Goal: Task Accomplishment & Management: Complete application form

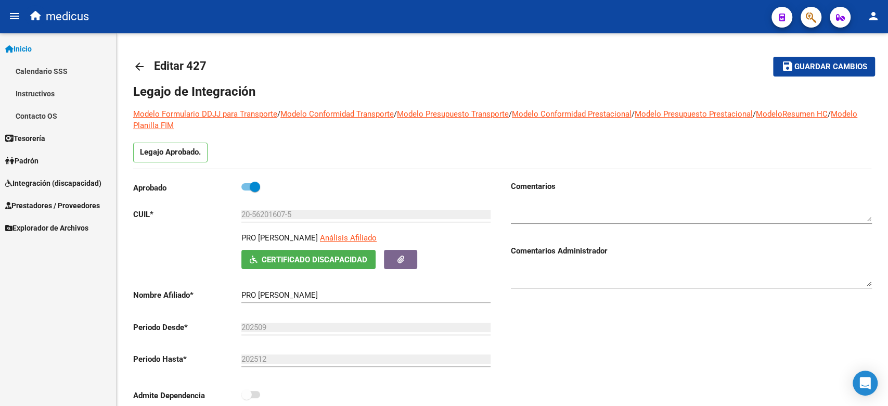
click at [32, 48] on span "Inicio" at bounding box center [18, 48] width 27 height 11
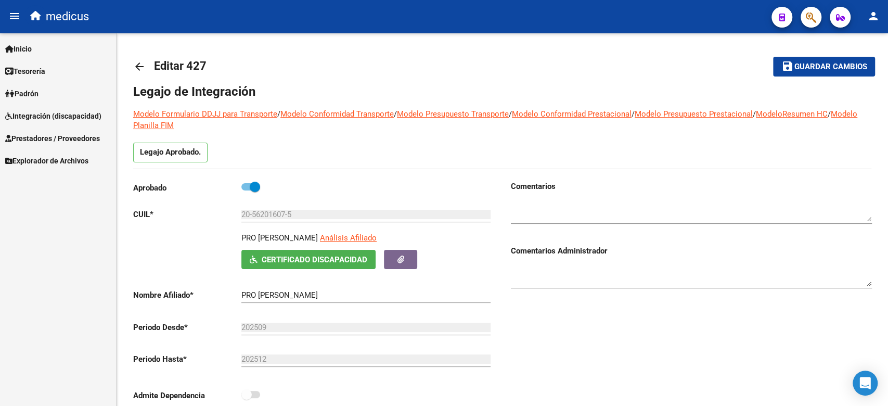
click at [45, 67] on span "Tesorería" at bounding box center [25, 71] width 40 height 11
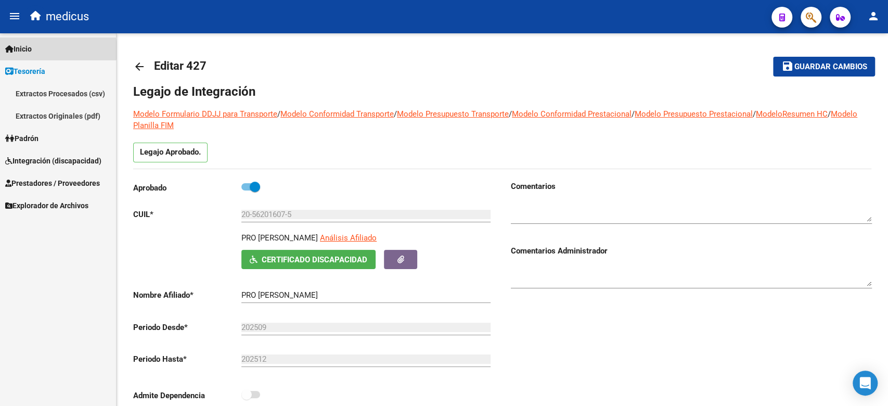
click at [40, 50] on link "Inicio" at bounding box center [58, 48] width 116 height 22
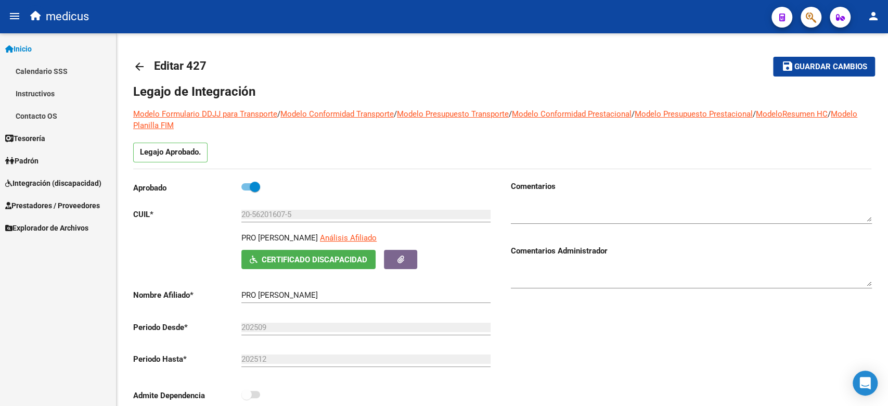
click at [44, 181] on span "Integración (discapacidad)" at bounding box center [53, 182] width 96 height 11
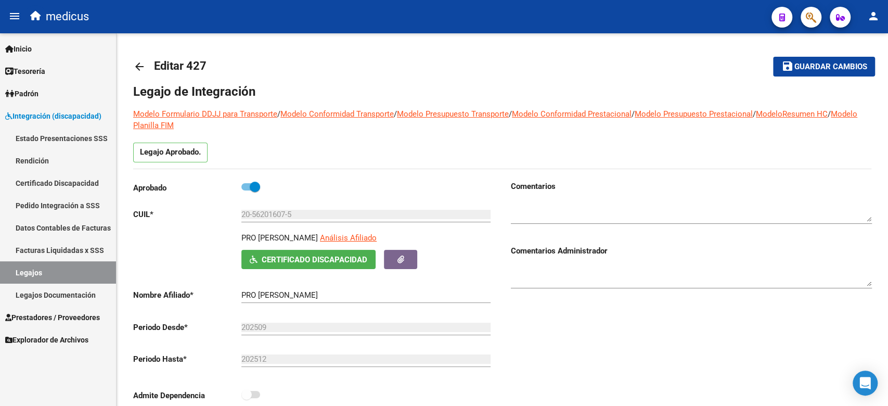
click at [48, 135] on link "Estado Presentaciones SSS" at bounding box center [58, 138] width 116 height 22
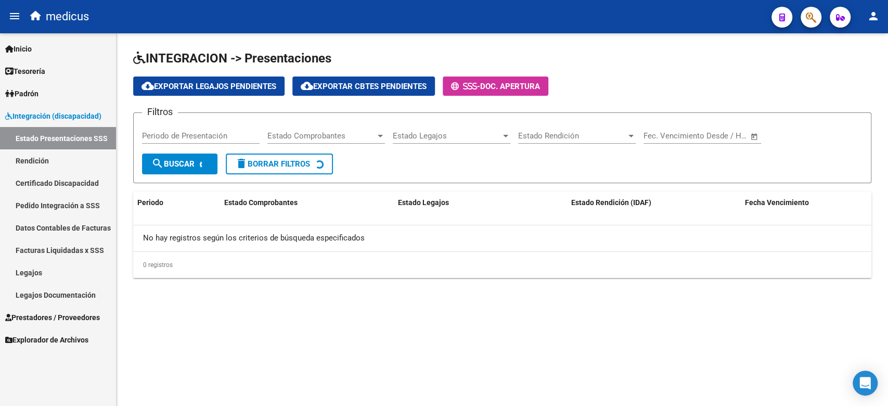
click at [48, 185] on link "Certificado Discapacidad" at bounding box center [58, 183] width 116 height 22
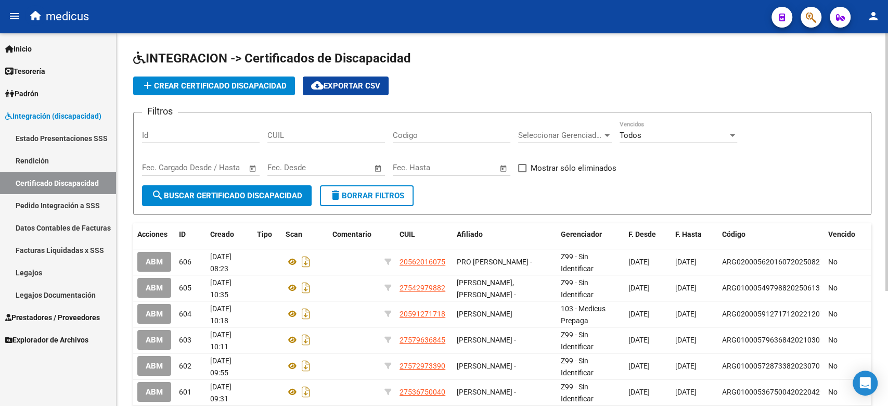
click at [241, 89] on span "add Crear Certificado Discapacidad" at bounding box center [213, 85] width 145 height 9
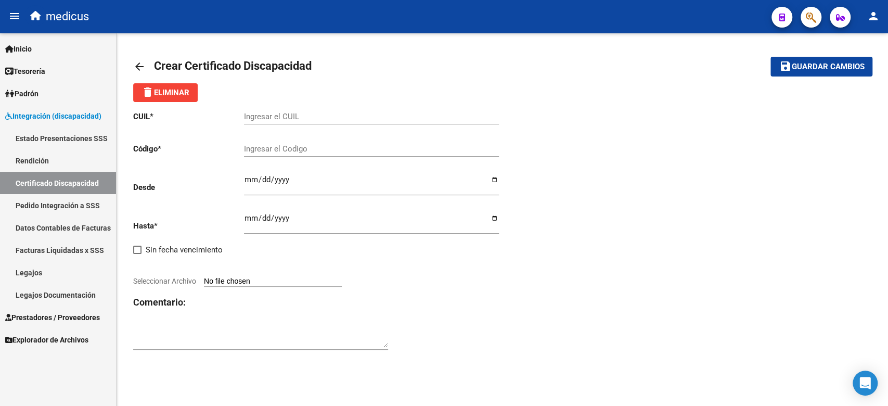
click at [584, 116] on div "CUIL * Ingresar el CUIL Código * Ingresar el Codigo Desde Ingresar fec. Desde H…" at bounding box center [502, 230] width 738 height 257
click at [294, 118] on input "Ingresar el CUIL" at bounding box center [371, 116] width 255 height 9
paste input "23-57760688-9"
type input "23-57760688-9"
click at [292, 142] on div "Ingresar el Codigo" at bounding box center [371, 145] width 255 height 22
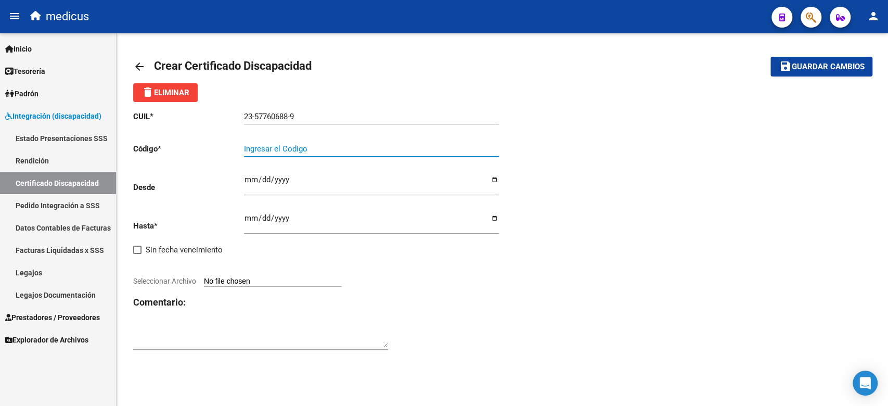
paste input "ARG02000577606882025082120280821BUE415"
type input "ARG02000577606882025082120280821BUE415"
click at [235, 177] on div "CUIL * 23-57760688-9 Ingresar el CUIL Código * ARG02000577606882025082120280821…" at bounding box center [317, 230] width 369 height 257
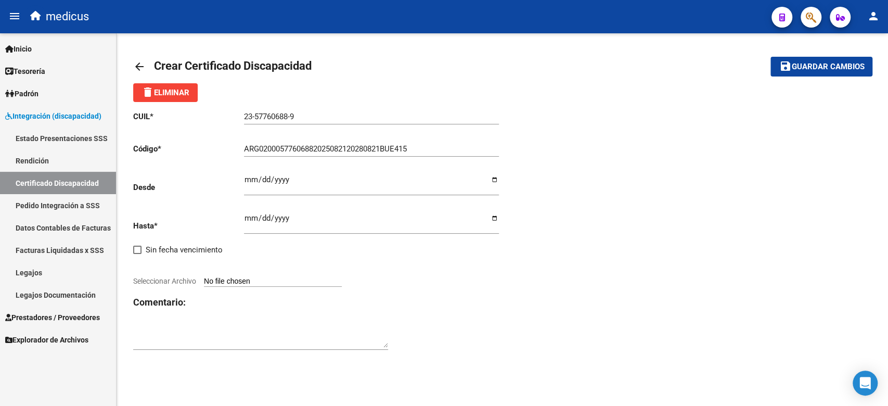
click at [246, 179] on input "Ingresar fec. Desde" at bounding box center [371, 183] width 255 height 17
type input "[DATE]"
click at [250, 222] on input "Ingresar fec. Hasta" at bounding box center [371, 222] width 255 height 17
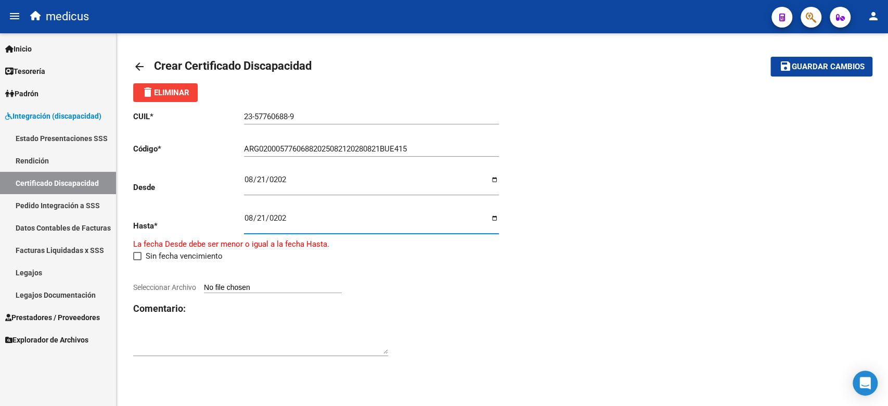
type input "[DATE]"
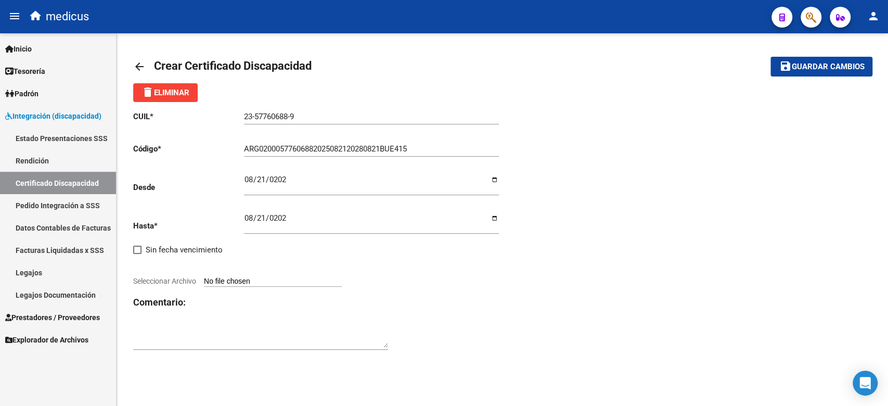
click at [243, 277] on app-file-uploader "Seleccionar Archivo" at bounding box center [241, 280] width 217 height 9
click at [247, 282] on input "Seleccionar Archivo" at bounding box center [273, 282] width 138 height 10
type input "C:\fakepath\CUD.pdf"
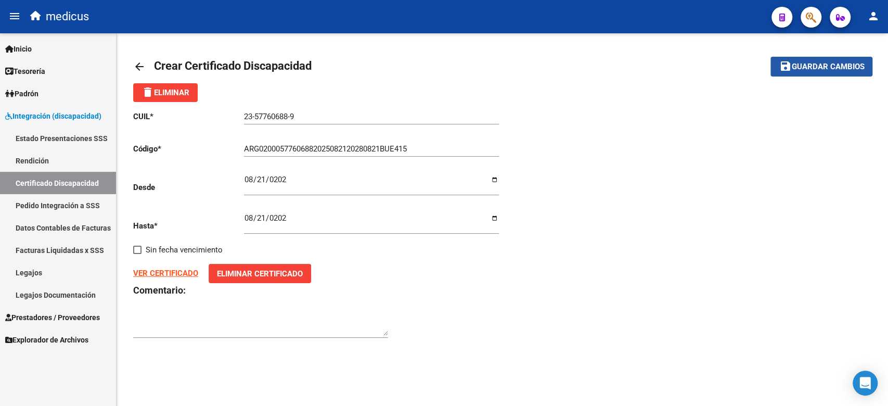
click at [794, 68] on span "Guardar cambios" at bounding box center [827, 66] width 73 height 9
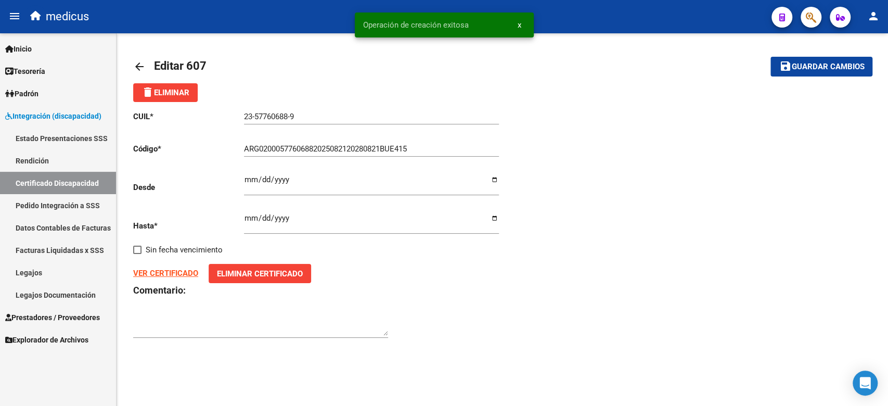
click at [56, 278] on link "Legajos" at bounding box center [58, 272] width 116 height 22
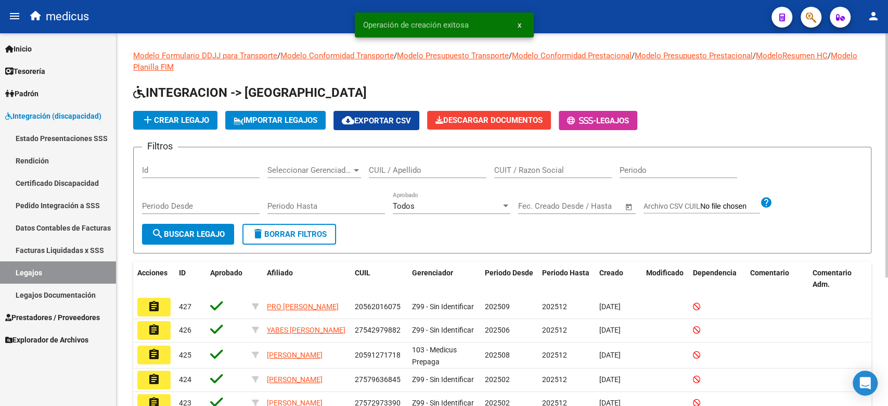
click at [183, 125] on button "add Crear Legajo" at bounding box center [175, 120] width 84 height 19
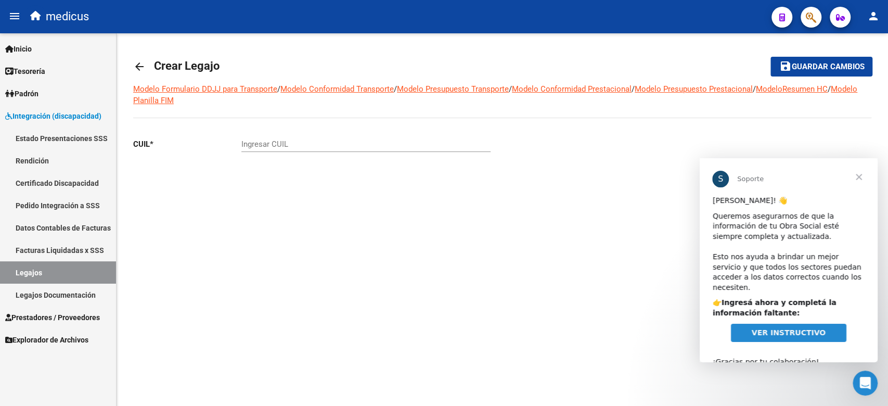
click at [276, 144] on input "Ingresar CUIL" at bounding box center [365, 143] width 249 height 9
paste input "23-57760688-9"
type input "23-57760688-9"
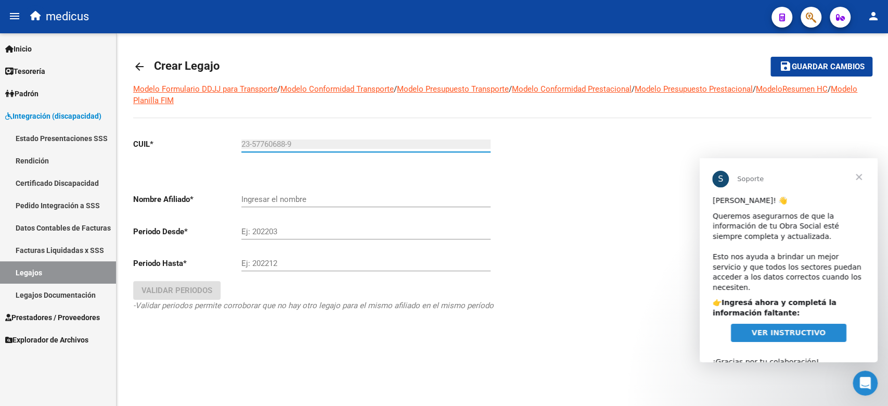
type input "[PERSON_NAME]"
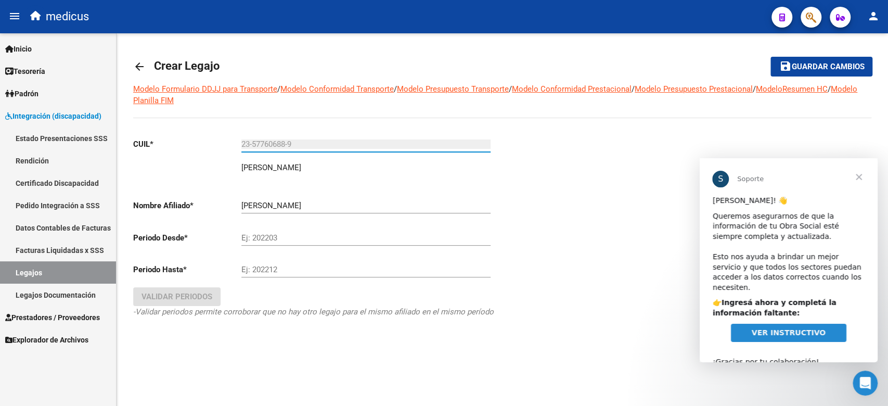
type input "23-57760688-9"
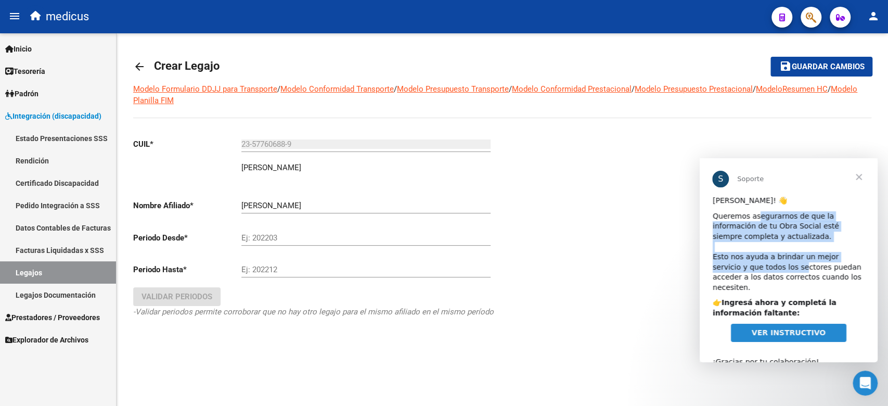
drag, startPoint x: 755, startPoint y: 216, endPoint x: 765, endPoint y: 275, distance: 59.7
click at [765, 275] on div "Queremos asegurarnos de que la información de tu Obra Social esté siempre compl…" at bounding box center [788, 252] width 152 height 82
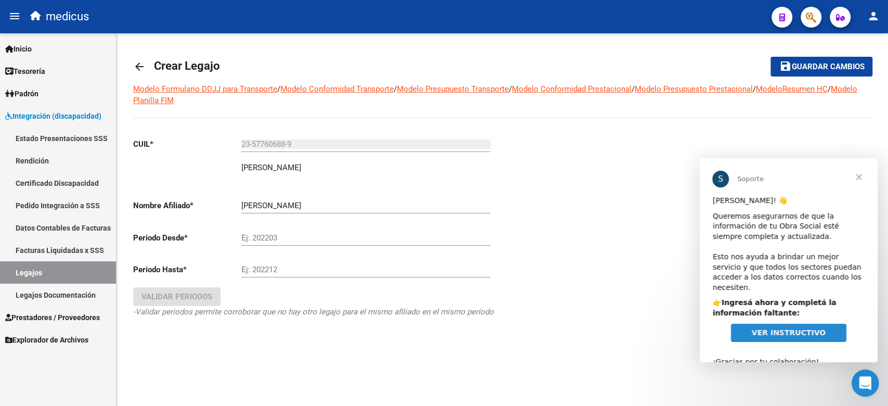
click at [865, 387] on icon "Abrir Intercom Messenger" at bounding box center [863, 381] width 17 height 17
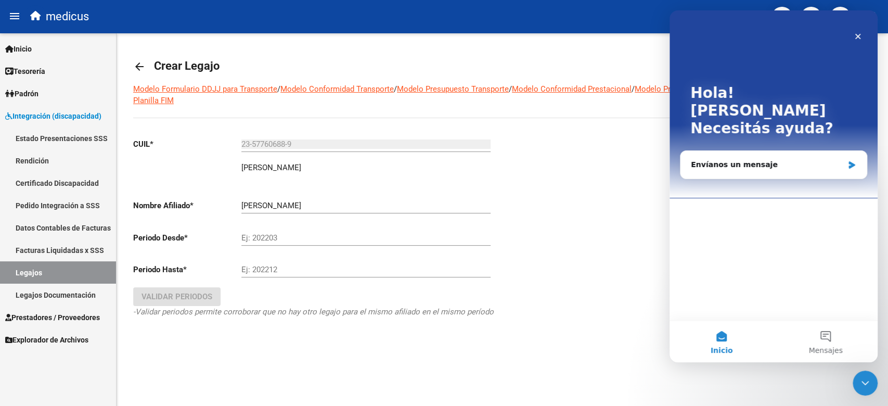
drag, startPoint x: 615, startPoint y: 224, endPoint x: 620, endPoint y: 221, distance: 5.8
click at [616, 224] on div at bounding box center [686, 241] width 369 height 225
click at [861, 372] on div "Cerrar Intercom Messenger" at bounding box center [863, 381] width 25 height 25
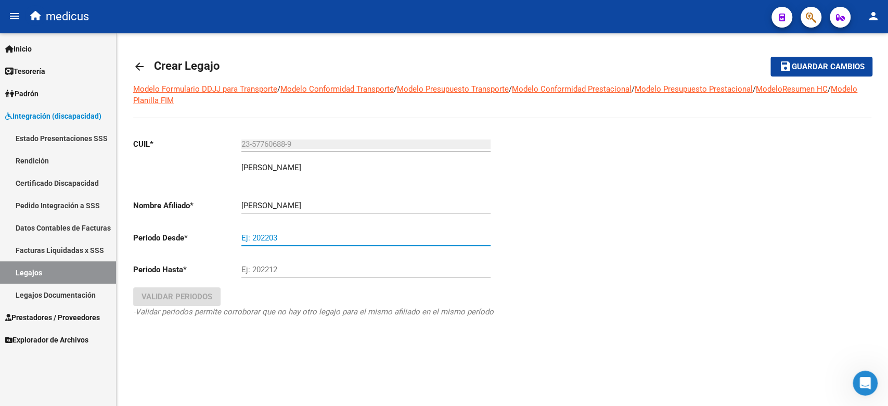
click at [306, 237] on input "Ej: 202203" at bounding box center [365, 237] width 249 height 9
type input "202510"
click at [297, 267] on div "Ej: 202212" at bounding box center [365, 266] width 249 height 22
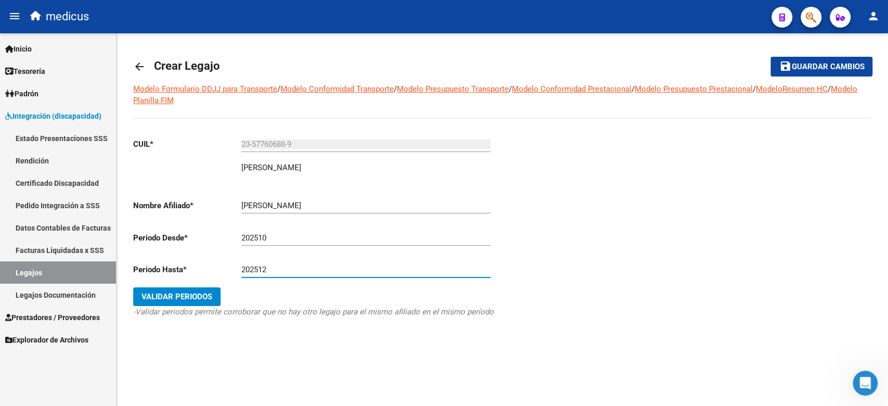
type input "202512"
click at [176, 299] on span "Validar Periodos" at bounding box center [176, 296] width 71 height 9
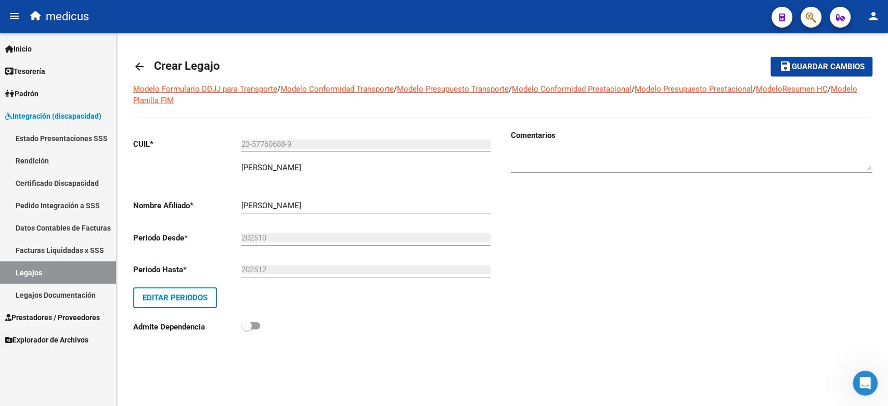
click at [813, 68] on span "Guardar cambios" at bounding box center [827, 66] width 73 height 9
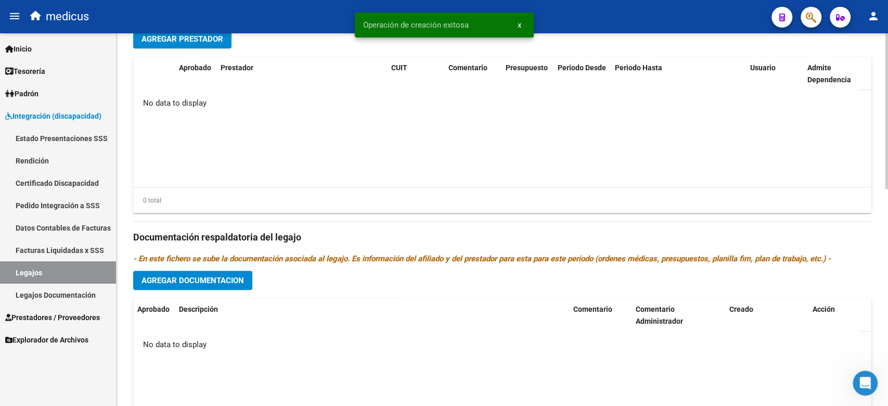
scroll to position [519, 0]
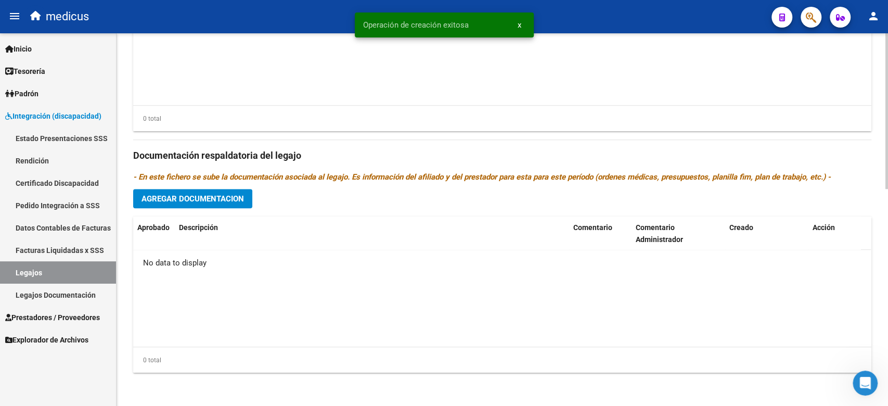
click at [212, 199] on span "Agregar Documentacion" at bounding box center [192, 198] width 102 height 9
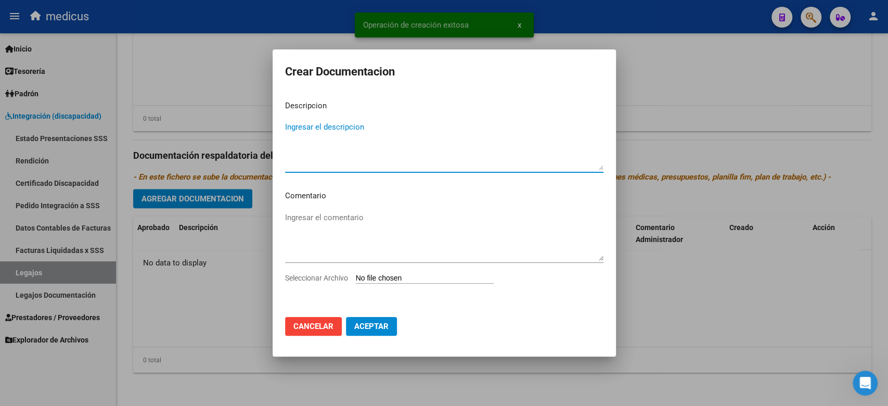
click at [345, 153] on textarea "Ingresar el descripcion" at bounding box center [444, 145] width 318 height 49
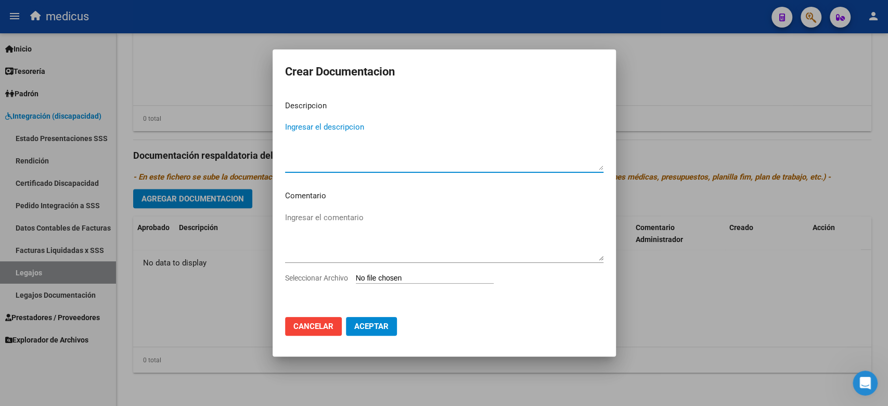
click at [361, 282] on input "Seleccionar Archivo" at bounding box center [425, 279] width 138 height 10
type input "C:\fakepath\ORDEN MEDICA.pdf"
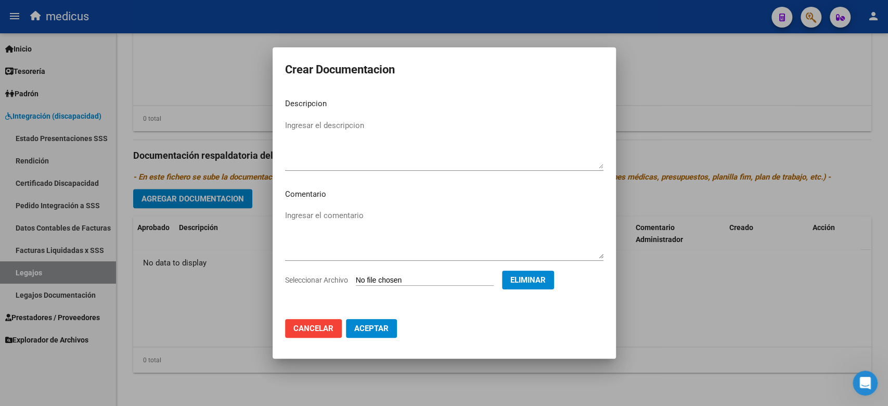
click at [318, 123] on textarea "Ingresar el descripcion" at bounding box center [444, 144] width 318 height 49
type textarea "ORDEN MEDICA"
click at [369, 321] on button "Aceptar" at bounding box center [371, 328] width 51 height 19
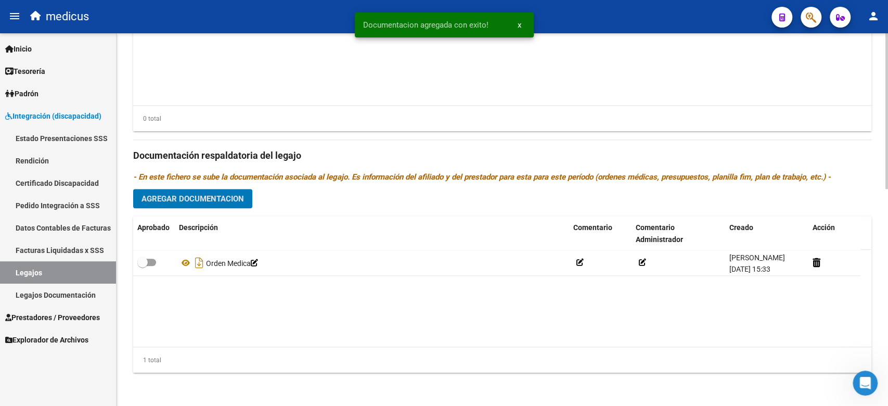
click at [199, 197] on span "Agregar Documentacion" at bounding box center [192, 198] width 102 height 9
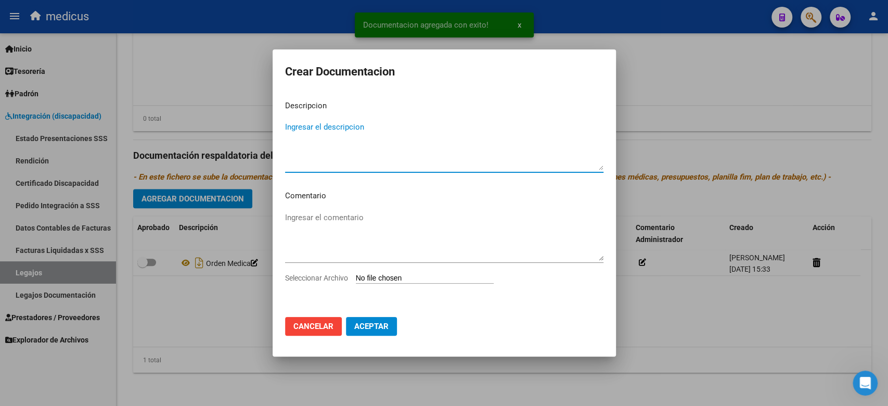
click at [370, 273] on app-file-uploader "Seleccionar Archivo" at bounding box center [393, 277] width 217 height 9
click at [378, 278] on input "Seleccionar Archivo" at bounding box center [425, 279] width 138 height 10
type input "C:\fakepath\RHC.pdf"
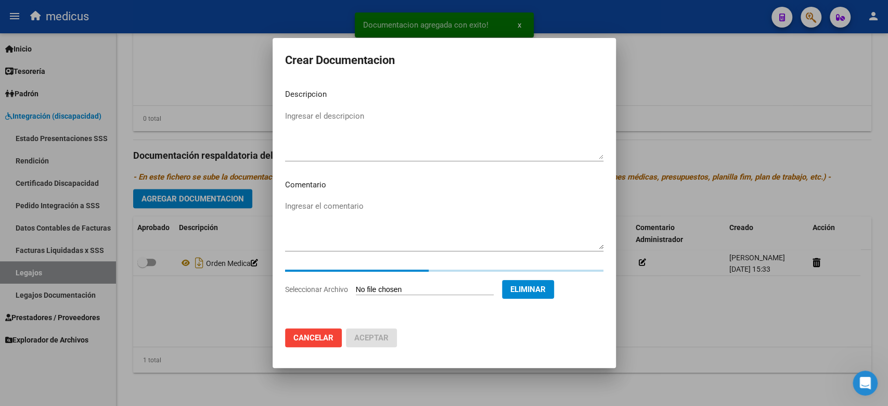
click at [313, 123] on textarea "Ingresar el descripcion" at bounding box center [444, 134] width 318 height 49
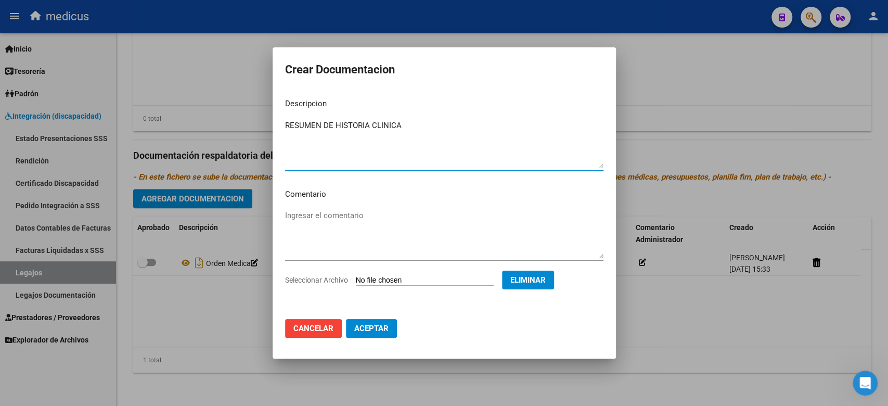
type textarea "RESUMEN DE HISTORIA CLINICA"
click at [372, 324] on span "Aceptar" at bounding box center [371, 327] width 34 height 9
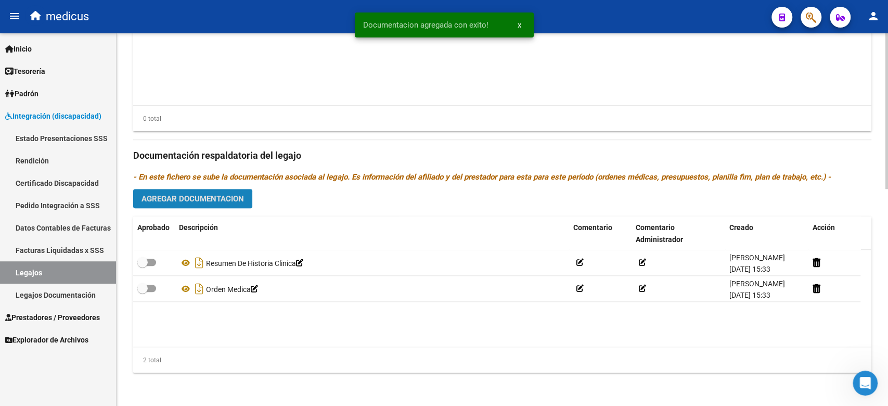
click at [211, 192] on button "Agregar Documentacion" at bounding box center [192, 198] width 119 height 19
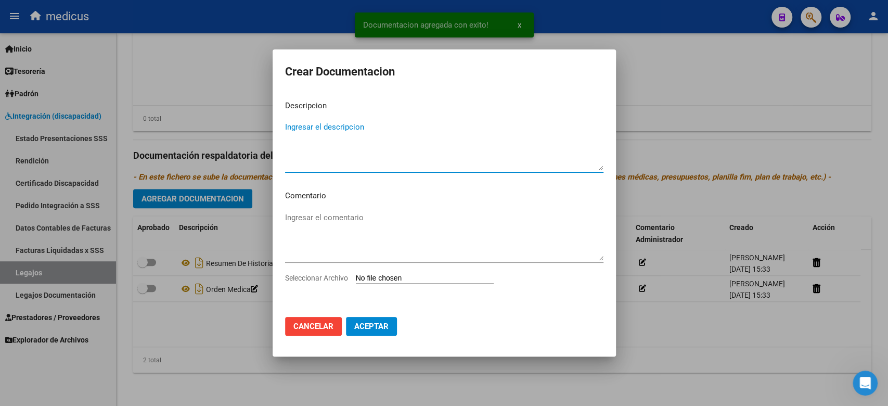
click at [371, 281] on input "Seleccionar Archivo" at bounding box center [425, 279] width 138 height 10
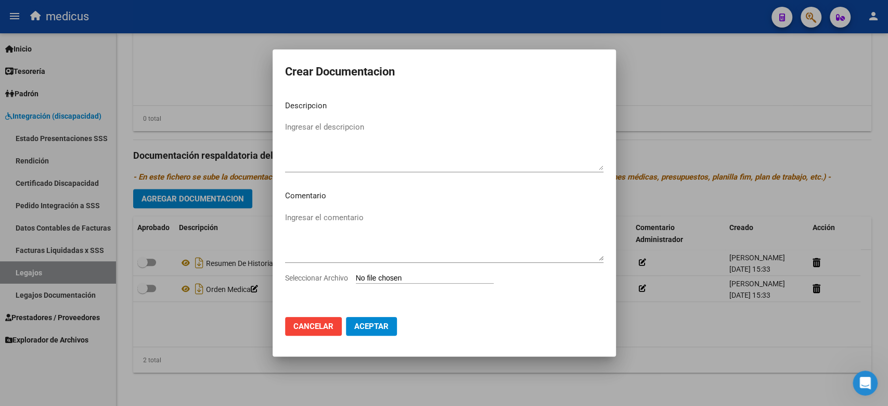
type input "C:\fakepath\CAR.pdf"
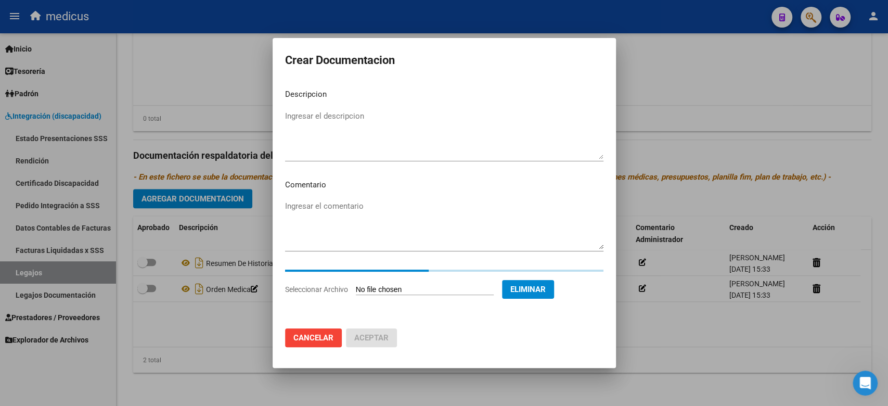
click at [391, 114] on textarea "Ingresar el descripcion" at bounding box center [444, 134] width 318 height 49
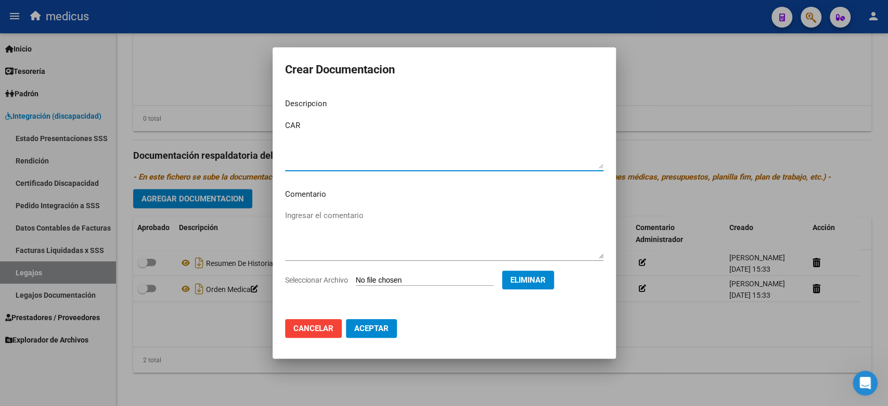
type textarea "CAR"
click at [373, 322] on button "Aceptar" at bounding box center [371, 328] width 51 height 19
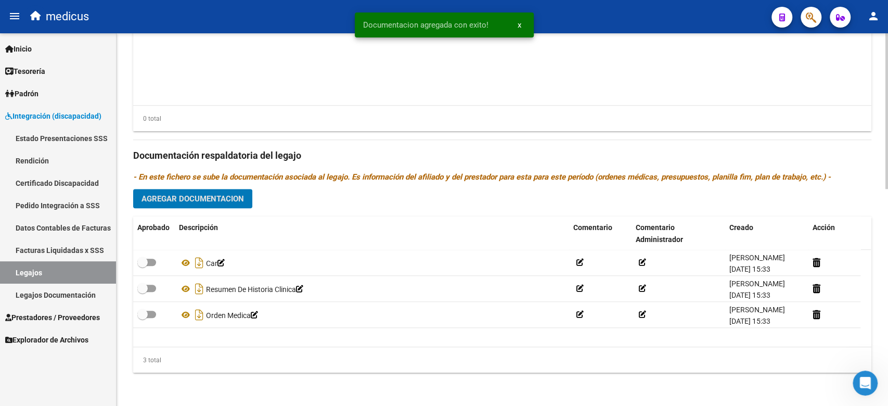
click at [175, 193] on span "Agregar Documentacion" at bounding box center [192, 197] width 102 height 9
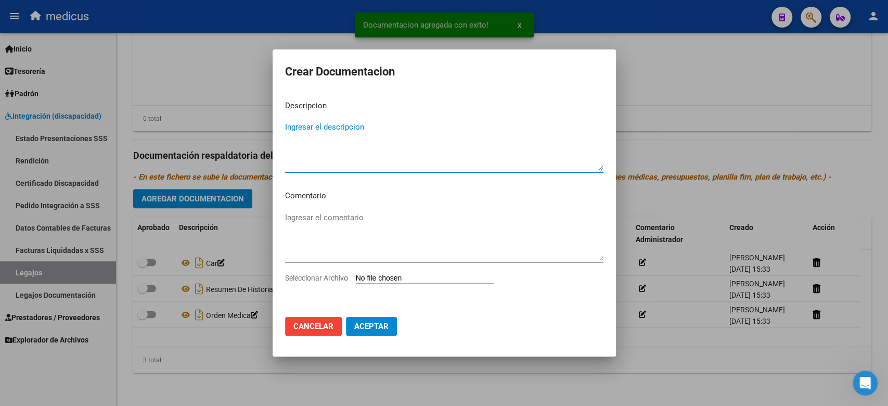
click at [379, 280] on input "Seleccionar Archivo" at bounding box center [425, 279] width 138 height 10
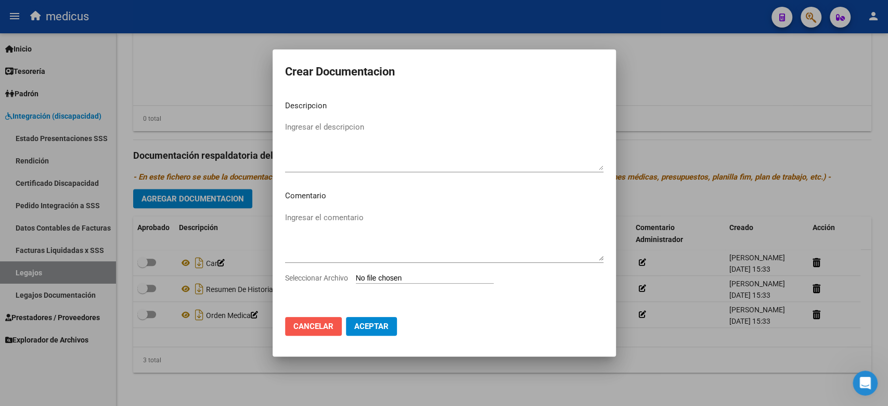
click at [318, 330] on span "Cancelar" at bounding box center [313, 325] width 40 height 9
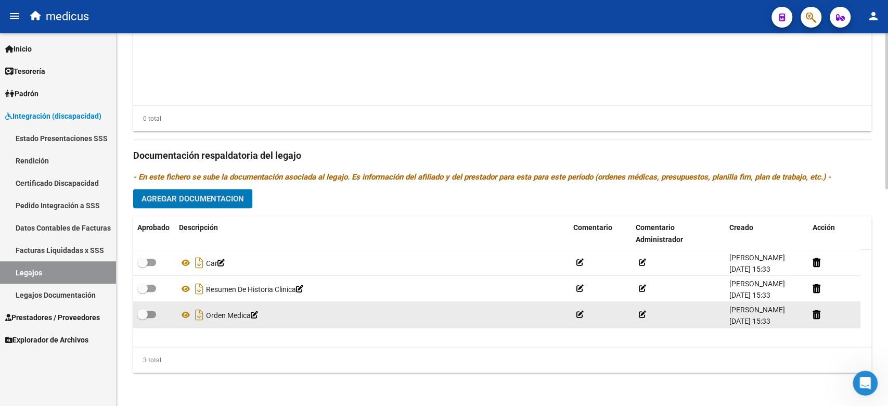
click at [155, 317] on label at bounding box center [146, 314] width 19 height 12
click at [142, 318] on input "checkbox" at bounding box center [142, 318] width 1 height 1
checkbox input "true"
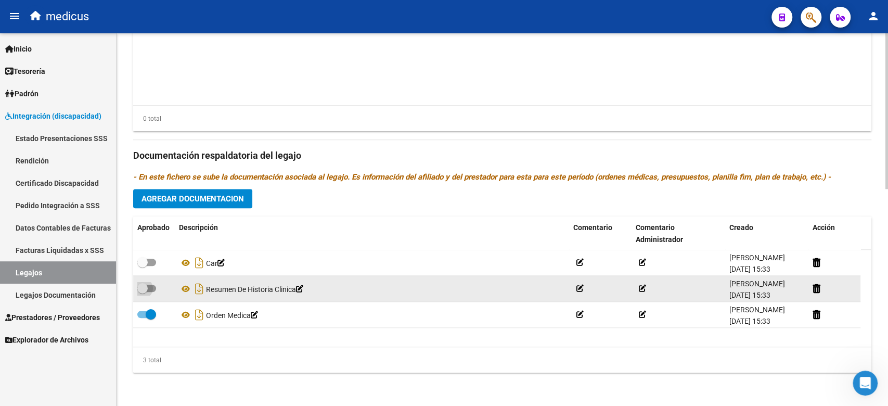
drag, startPoint x: 153, startPoint y: 288, endPoint x: 150, endPoint y: 269, distance: 19.5
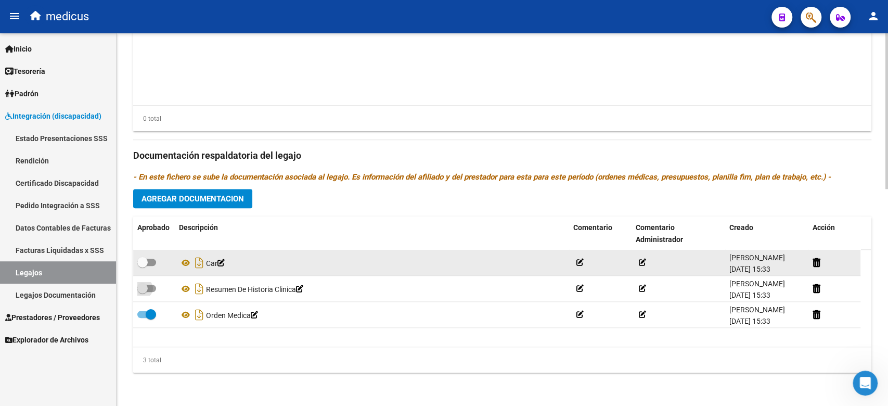
click at [153, 288] on span at bounding box center [146, 287] width 19 height 7
click at [142, 292] on input "checkbox" at bounding box center [142, 292] width 1 height 1
checkbox input "true"
click at [150, 266] on label at bounding box center [146, 262] width 19 height 12
click at [142, 266] on input "checkbox" at bounding box center [142, 266] width 1 height 1
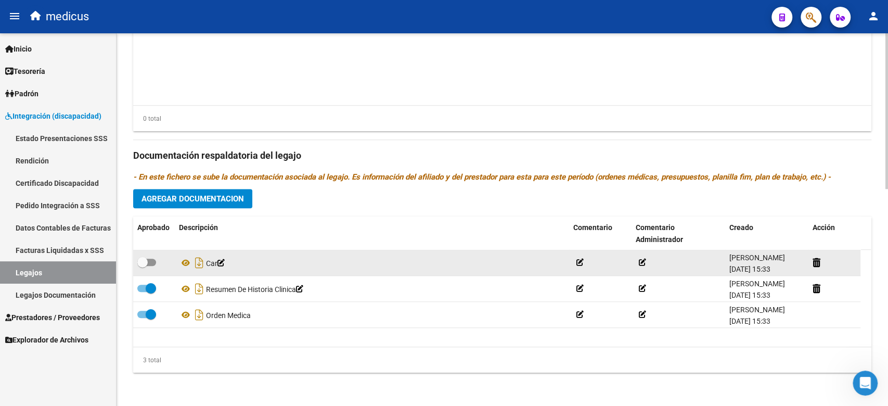
checkbox input "true"
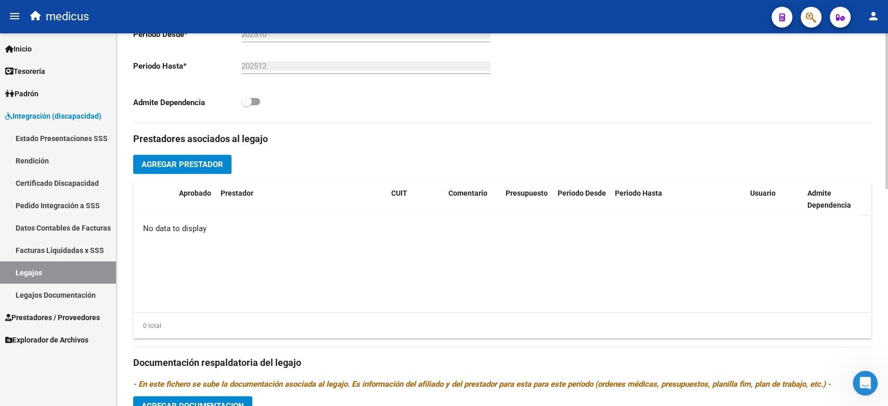
scroll to position [311, 0]
click at [198, 159] on button "Agregar Prestador" at bounding box center [182, 164] width 98 height 19
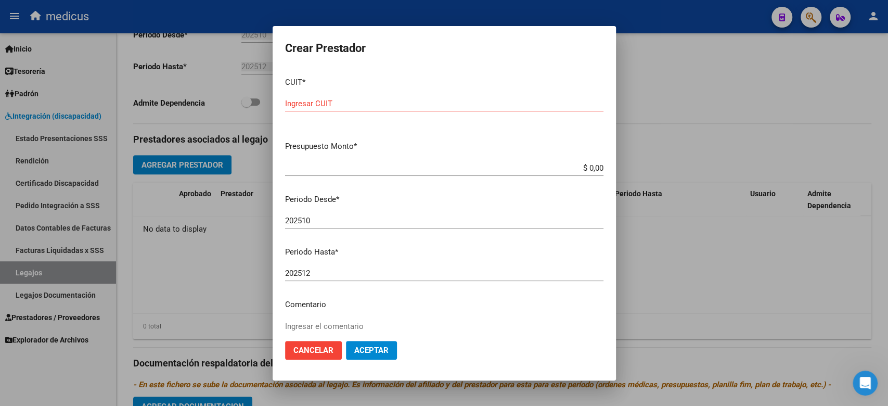
click at [561, 151] on p "Presupuesto Monto *" at bounding box center [444, 146] width 318 height 12
click at [327, 342] on button "Cancelar" at bounding box center [313, 350] width 57 height 19
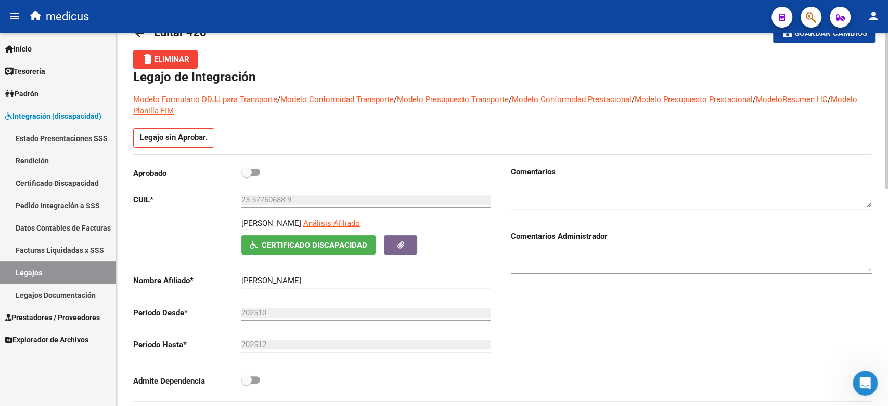
scroll to position [241, 0]
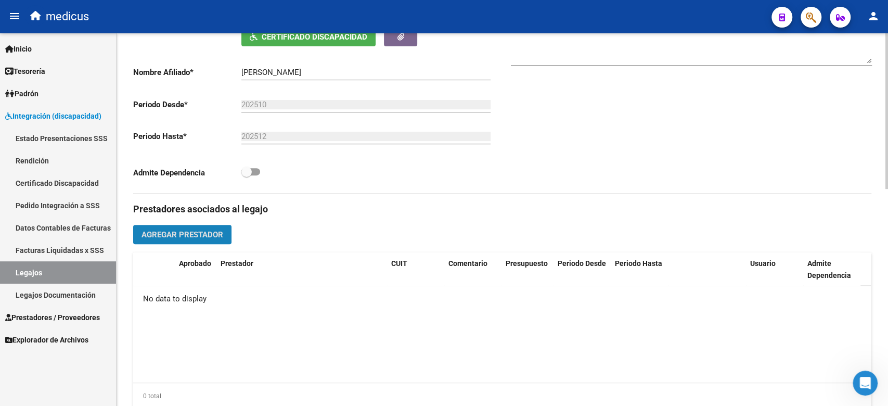
click at [210, 236] on span "Agregar Prestador" at bounding box center [182, 234] width 82 height 9
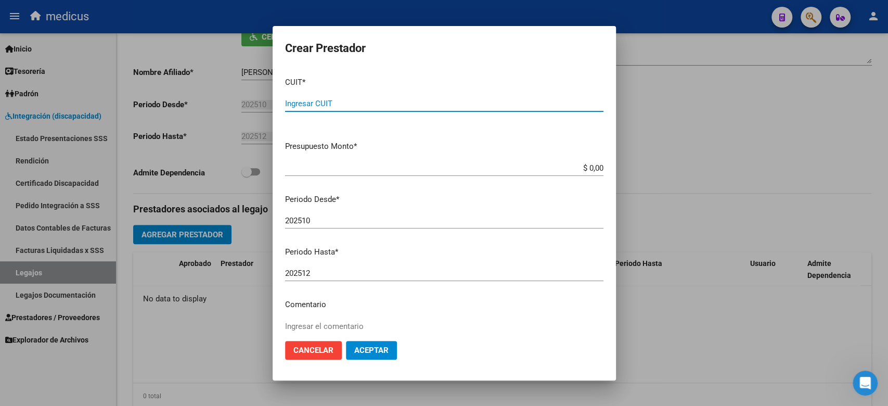
paste input "23-57760688-9"
type input "23-57760688-9"
click at [353, 175] on div "$ 0,00 Ingresar el monto" at bounding box center [444, 168] width 318 height 16
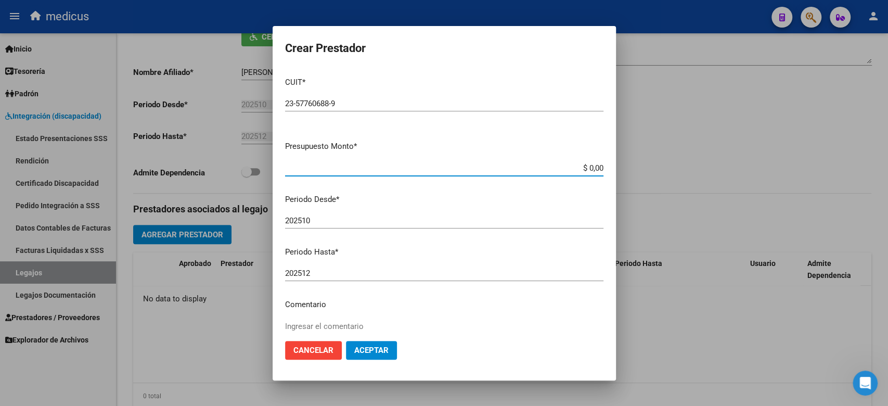
drag, startPoint x: 567, startPoint y: 168, endPoint x: 602, endPoint y: 168, distance: 34.8
click at [602, 168] on mat-dialog-content "CUIT * 23-57760688-9 Ingresar CUIT ARCA Padrón Presupuesto Monto * $ 0,00 Ingre…" at bounding box center [444, 201] width 343 height 264
paste input "98964,88"
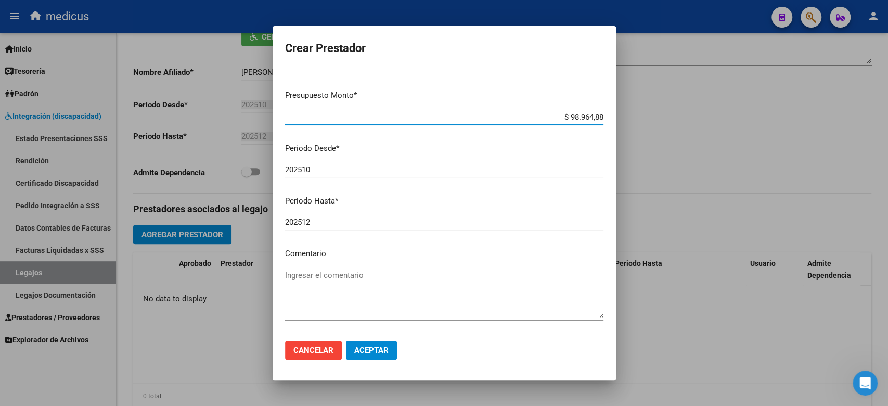
scroll to position [92, 0]
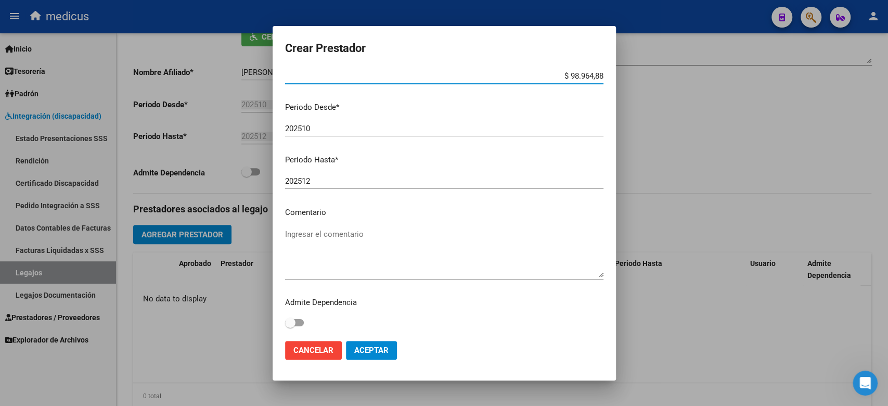
type input "$ 98.964,88"
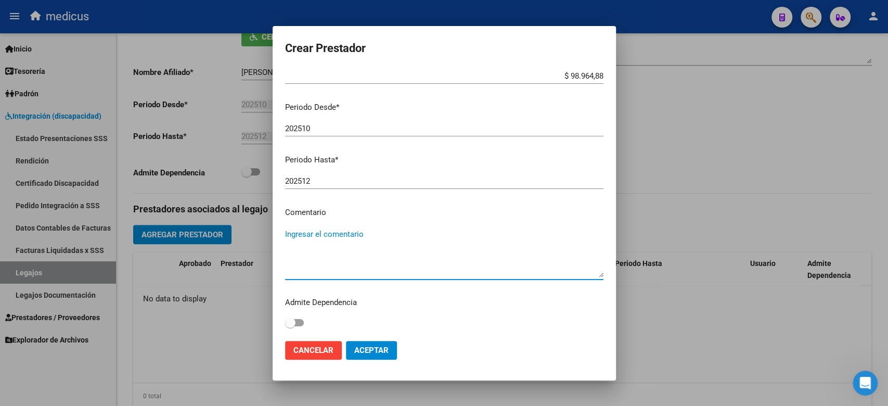
click at [348, 243] on textarea "Ingresar el comentario" at bounding box center [444, 252] width 318 height 49
type textarea "PSICOLOGIA"
click at [377, 348] on span "Aceptar" at bounding box center [371, 349] width 34 height 9
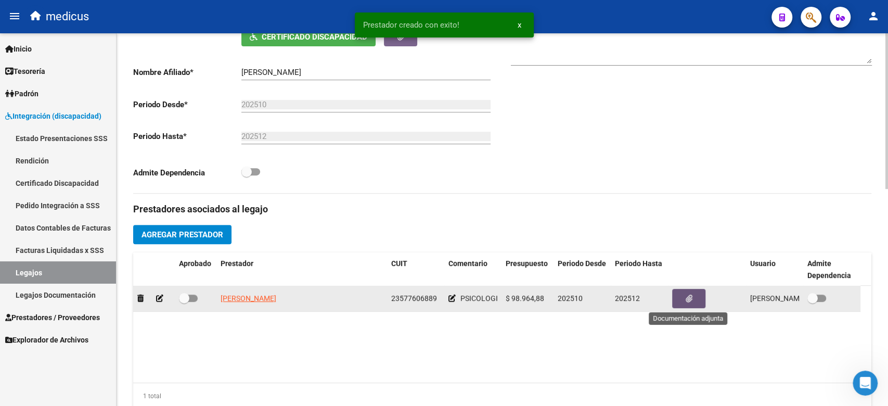
click at [689, 303] on span "button" at bounding box center [688, 298] width 7 height 9
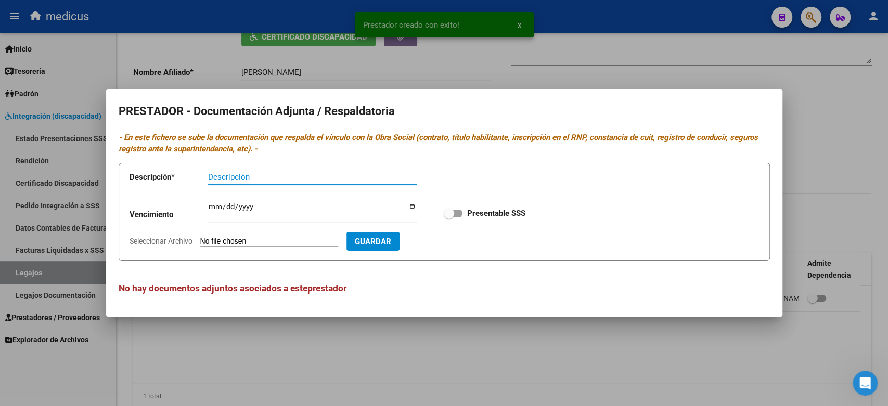
click at [281, 237] on input "Seleccionar Archivo" at bounding box center [269, 242] width 138 height 10
type input "C:\fakepath\CBU.pdf"
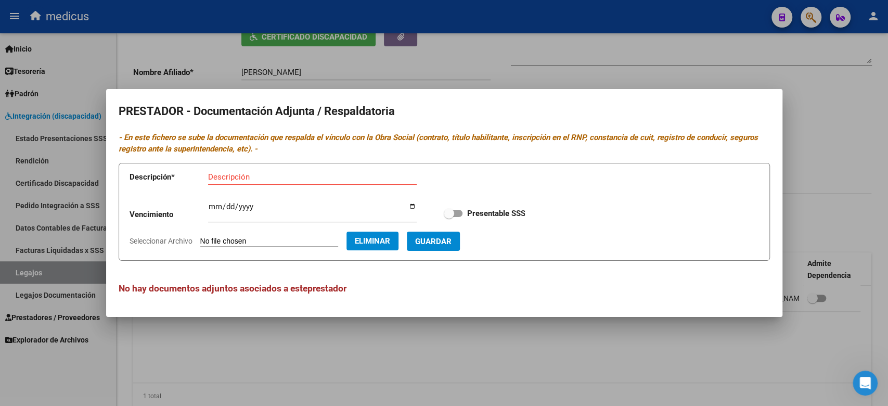
click at [280, 177] on input "Descripción" at bounding box center [312, 176] width 209 height 9
type input "CBU"
click at [451, 244] on span "Guardar" at bounding box center [433, 241] width 36 height 9
checkbox input "true"
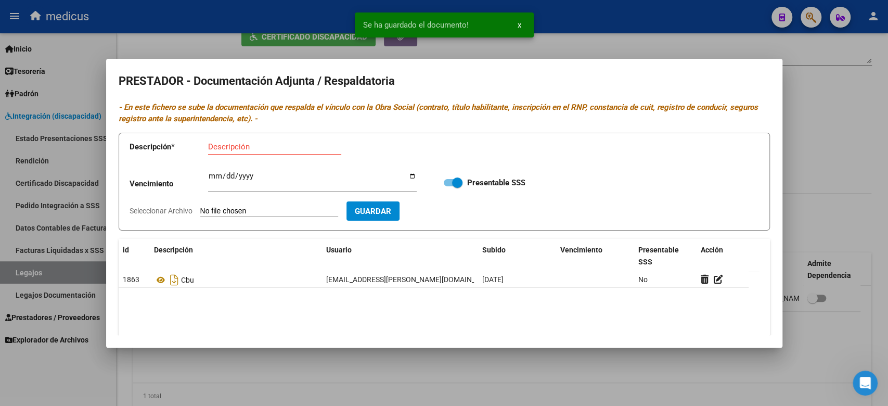
click at [239, 212] on input "Seleccionar Archivo" at bounding box center [269, 211] width 138 height 10
type input "C:\fakepath\CONFORMIDAD.pdf"
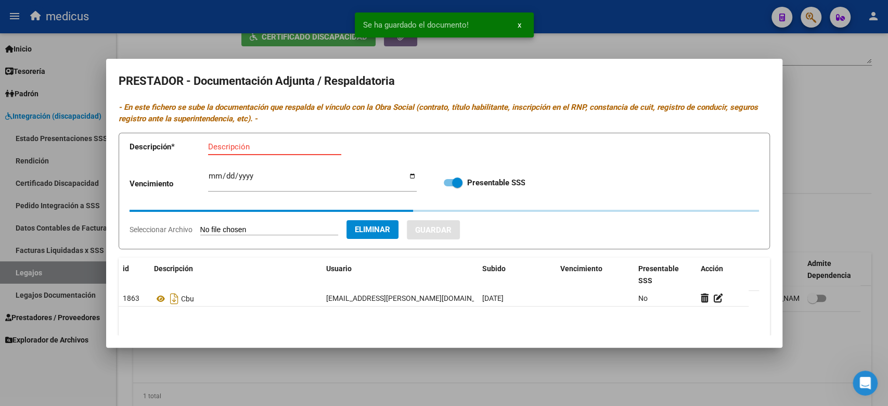
click at [267, 149] on input "Descripción" at bounding box center [274, 146] width 133 height 9
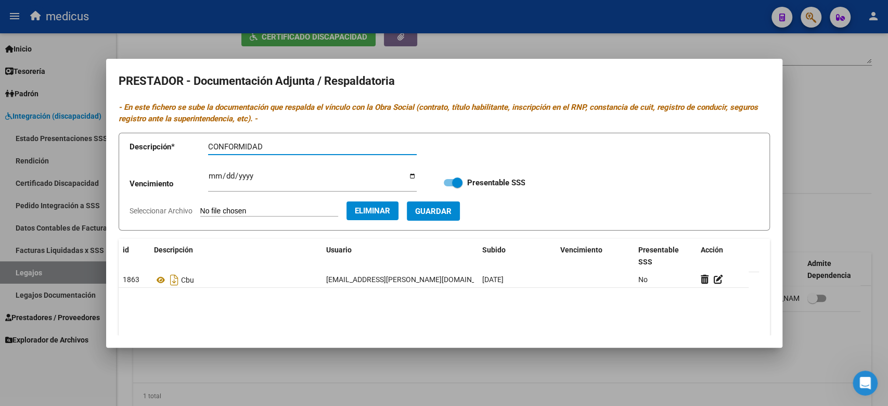
type input "CONFORMIDAD"
click at [460, 215] on button "Guardar" at bounding box center [433, 210] width 53 height 19
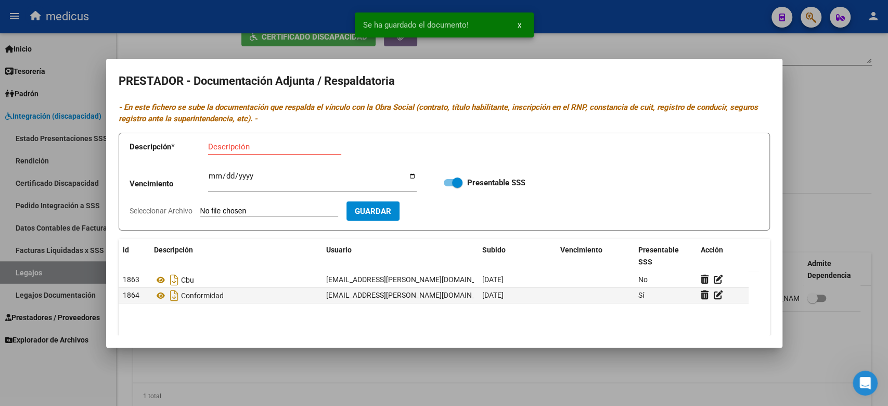
click at [252, 210] on input "Seleccionar Archivo" at bounding box center [269, 211] width 138 height 10
type input "C:\fakepath\INFORME.pdf"
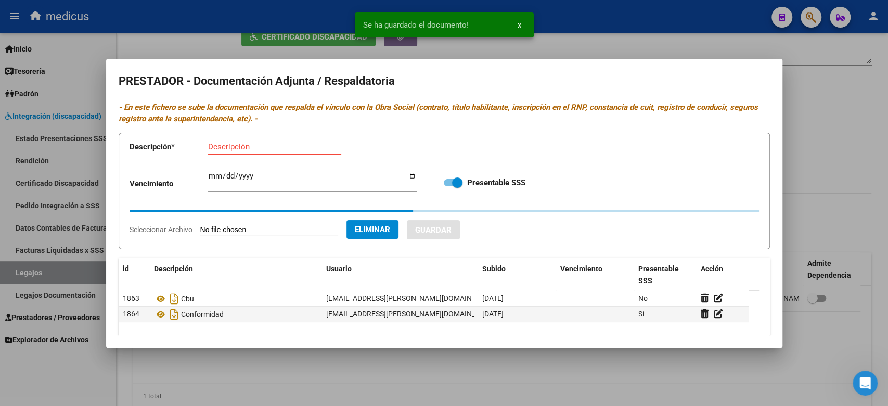
click at [263, 145] on input "Descripción" at bounding box center [274, 146] width 133 height 9
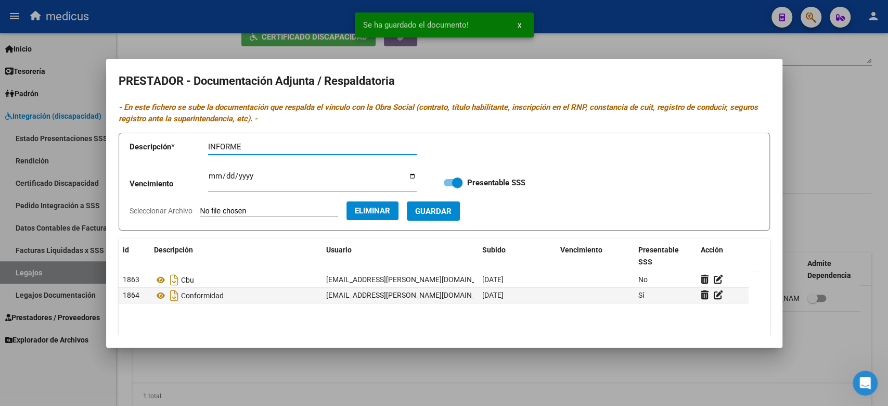
type input "INFORME"
click at [451, 210] on span "Guardar" at bounding box center [433, 210] width 36 height 9
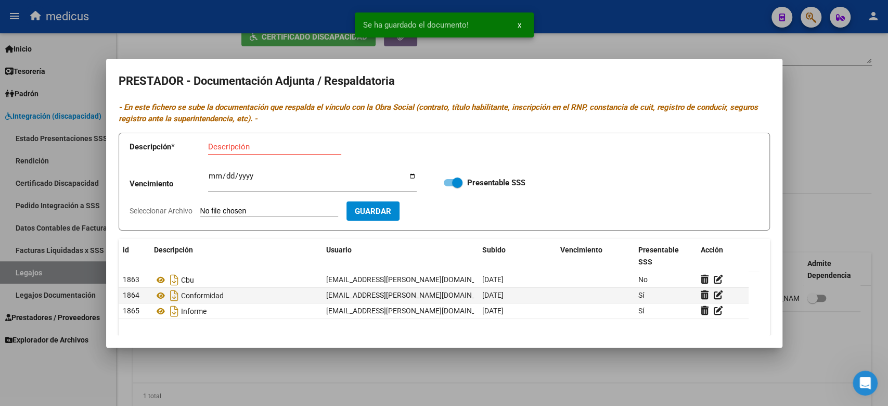
click at [238, 210] on input "Seleccionar Archivo" at bounding box center [269, 211] width 138 height 10
type input "C:\fakepath\PLAN DE TRABAJO - PSICO.pdf"
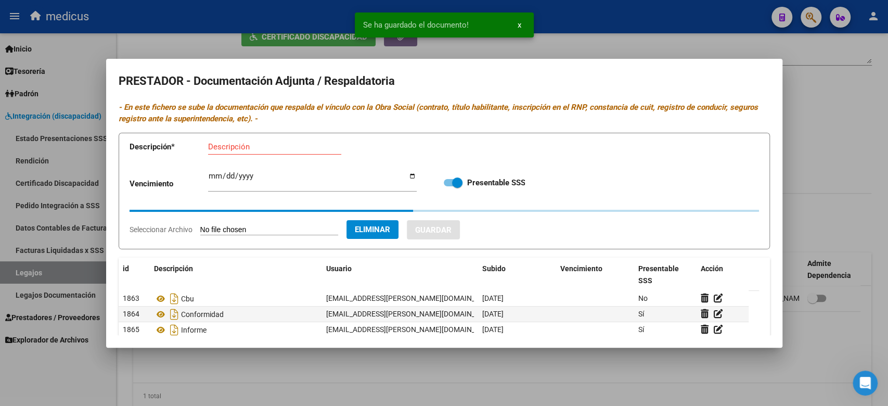
click at [279, 145] on input "Descripción" at bounding box center [274, 146] width 133 height 9
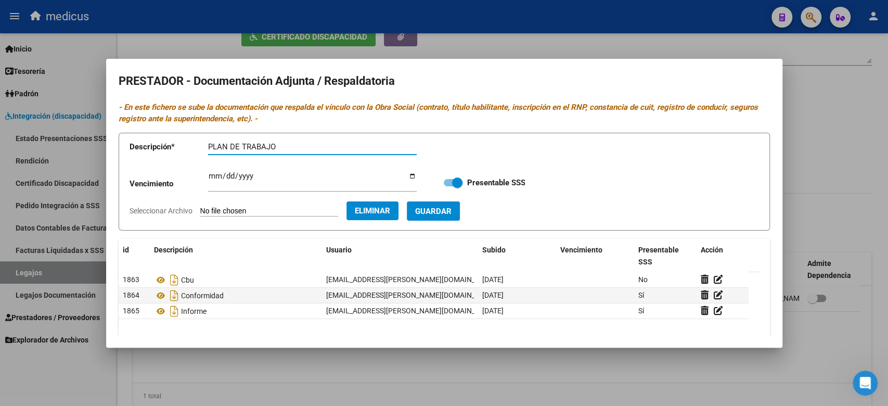
type input "PLAN DE TRABAJO"
click at [451, 213] on span "Guardar" at bounding box center [433, 210] width 36 height 9
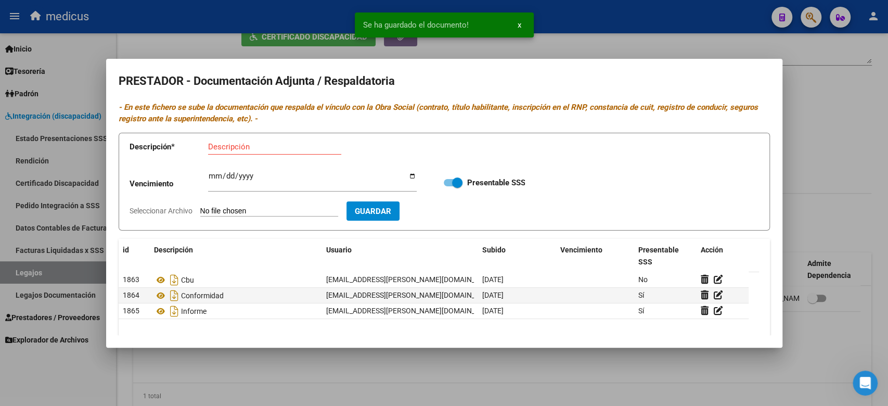
click at [284, 212] on input "Seleccionar Archivo" at bounding box center [269, 211] width 138 height 10
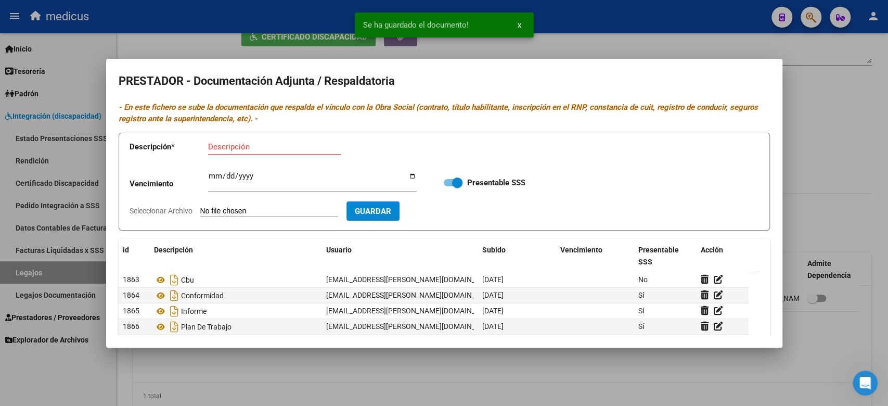
type input "C:\fakepath\PRESUPUESTO.pdf"
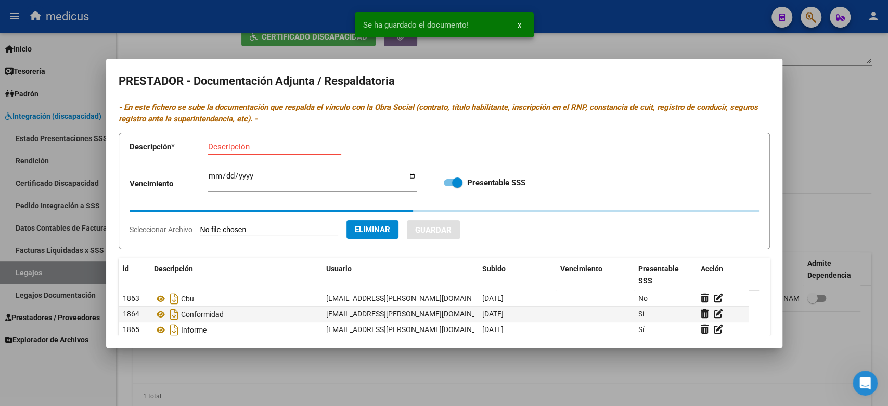
click at [290, 144] on input "Descripción" at bounding box center [274, 146] width 133 height 9
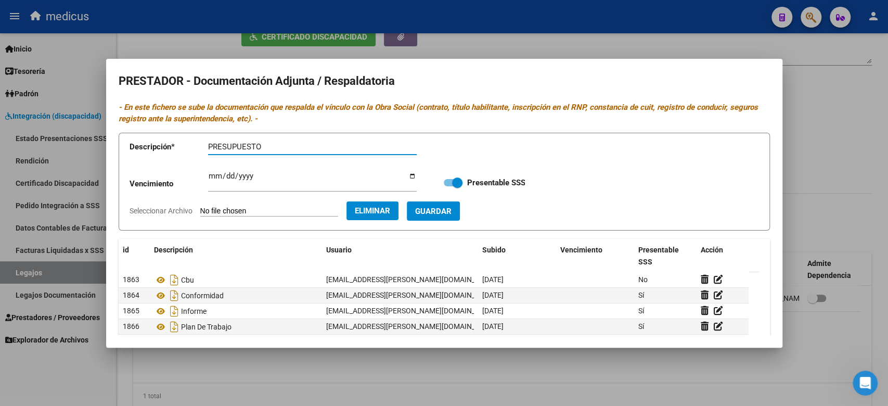
type input "PRESUPUESTO"
click at [451, 213] on span "Guardar" at bounding box center [433, 210] width 36 height 9
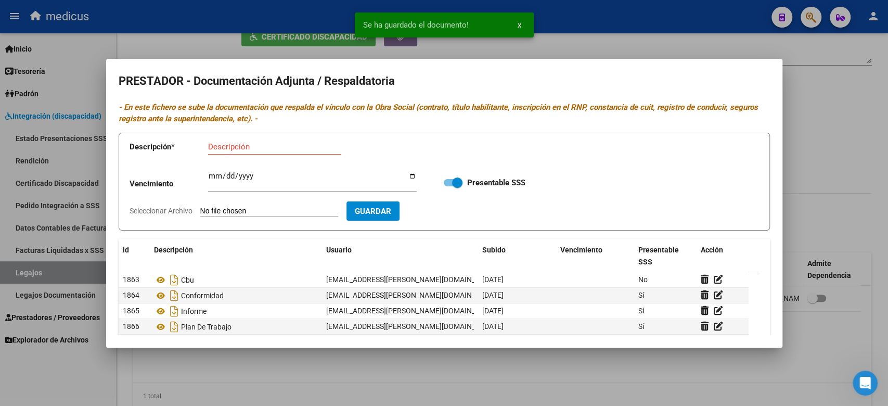
click at [270, 208] on input "Seleccionar Archivo" at bounding box center [269, 211] width 138 height 10
type input "C:\fakepath\RNP.pdf"
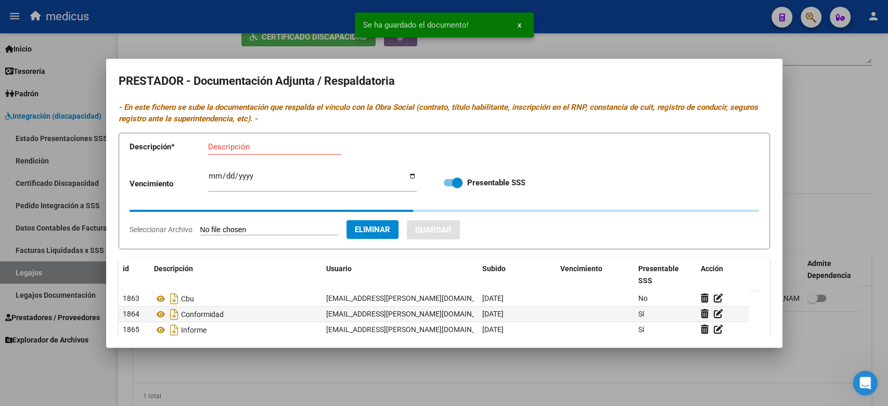
click at [270, 144] on input "Descripción" at bounding box center [274, 146] width 133 height 9
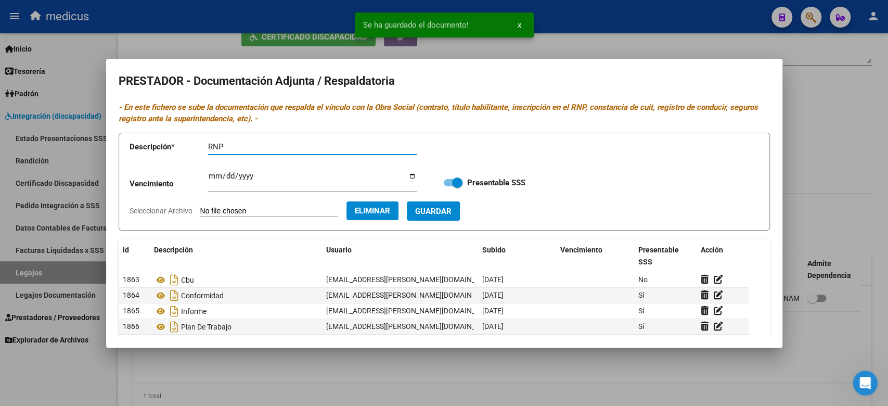
type input "RNP"
click at [445, 209] on span "Guardar" at bounding box center [433, 210] width 36 height 9
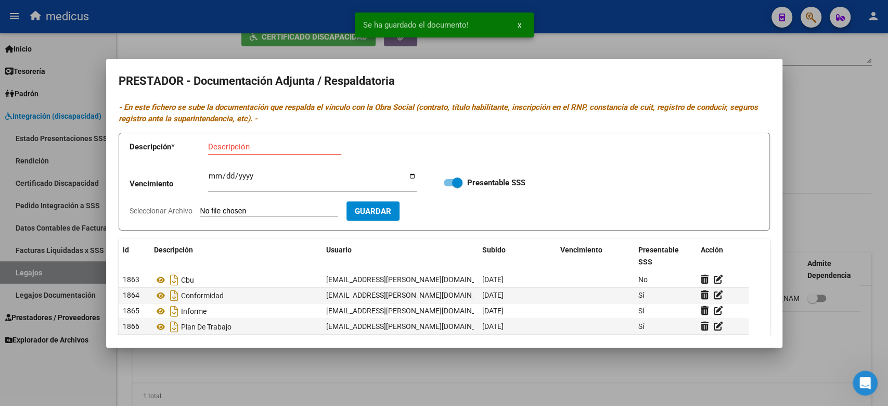
click at [263, 210] on input "Seleccionar Archivo" at bounding box center [269, 211] width 138 height 10
type input "C:\fakepath\TITULO RNP AFIP Y DNI.pdf"
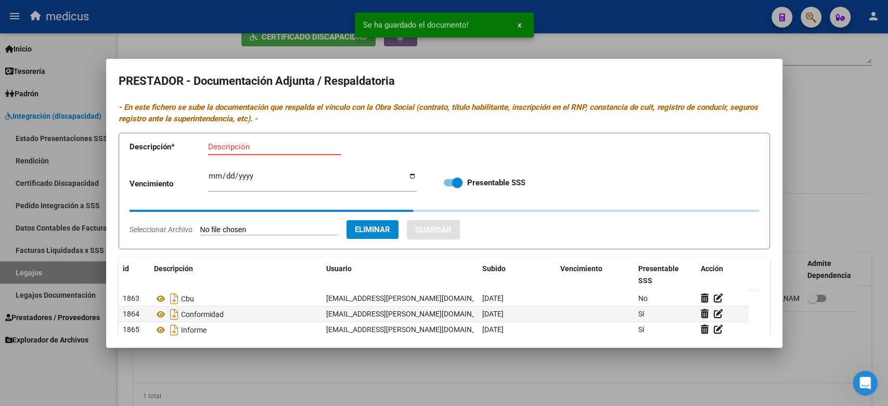
click at [270, 147] on input "Descripción" at bounding box center [274, 146] width 133 height 9
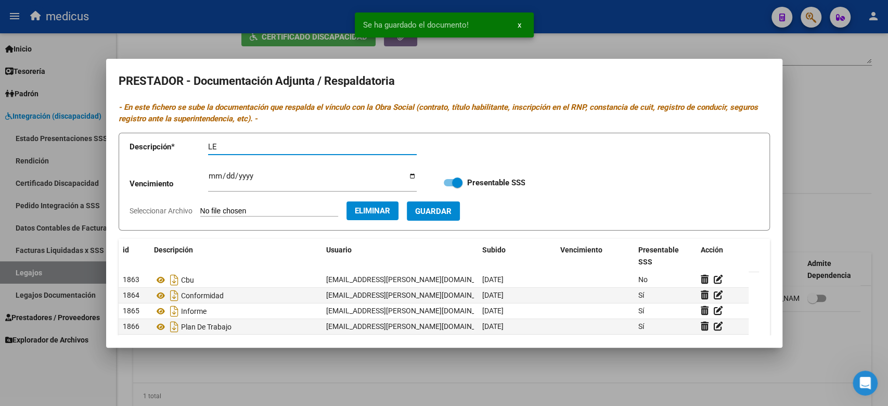
type input "L"
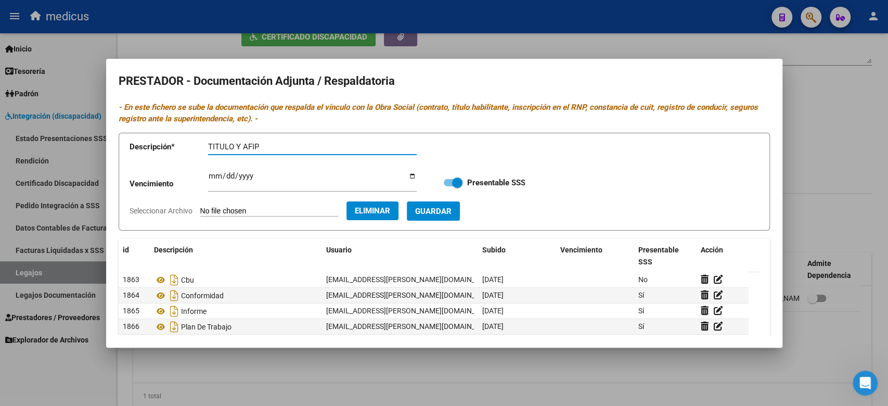
type input "TITULO Y AFIP"
click at [451, 209] on span "Guardar" at bounding box center [433, 210] width 36 height 9
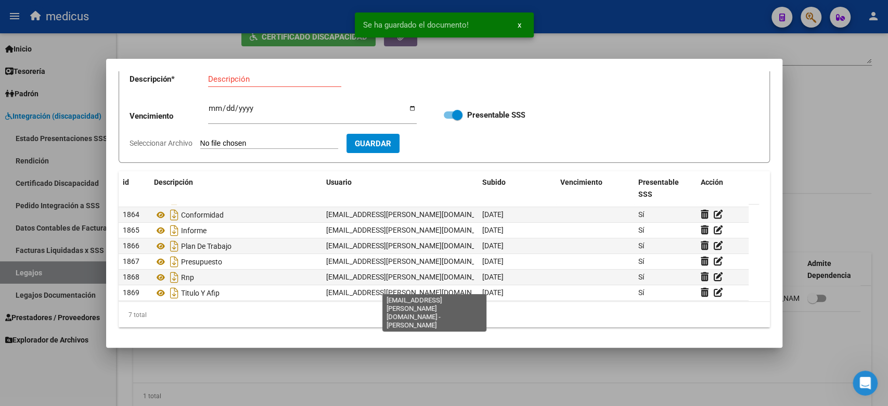
scroll to position [16, 0]
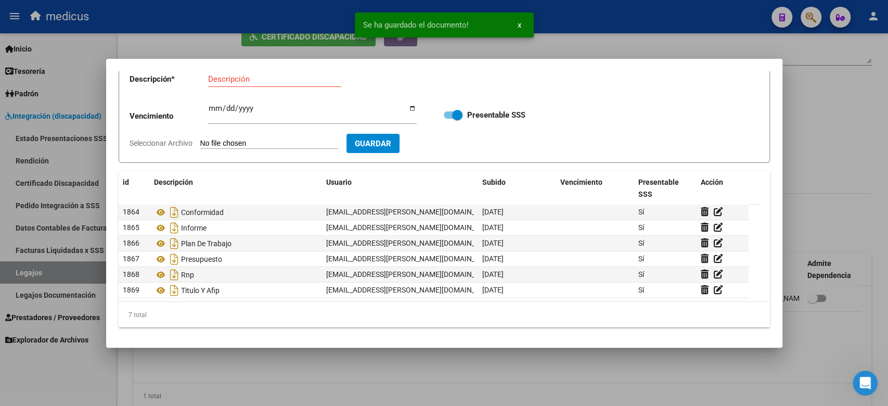
click at [636, 348] on div at bounding box center [444, 203] width 888 height 406
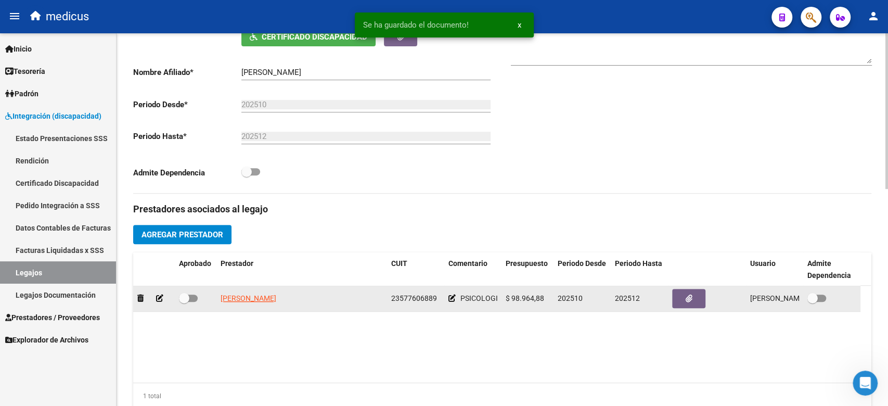
drag, startPoint x: 179, startPoint y: 300, endPoint x: 208, endPoint y: 297, distance: 28.7
click at [179, 300] on span at bounding box center [184, 298] width 10 height 10
click at [184, 302] on input "checkbox" at bounding box center [184, 302] width 1 height 1
checkbox input "true"
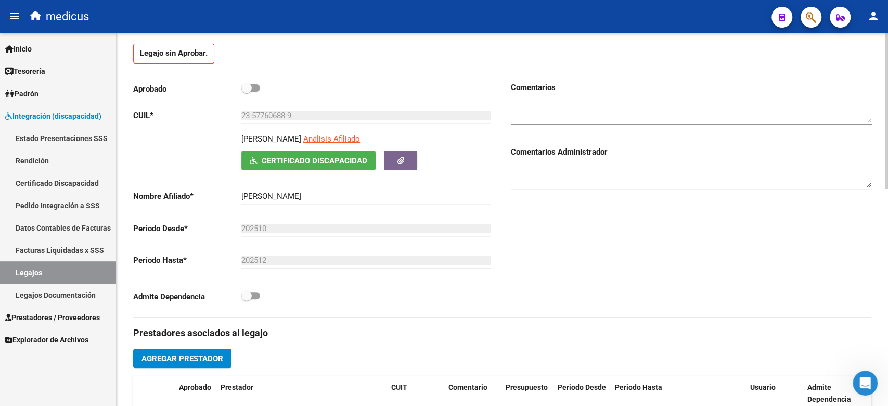
scroll to position [0, 0]
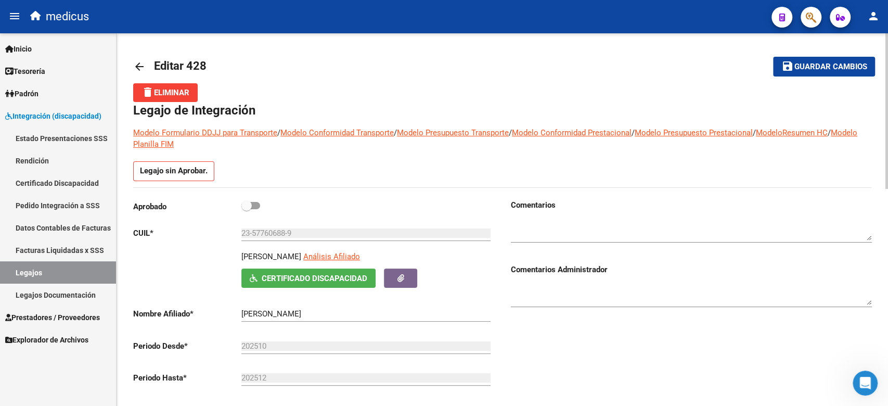
click at [799, 68] on span "Guardar cambios" at bounding box center [830, 66] width 73 height 9
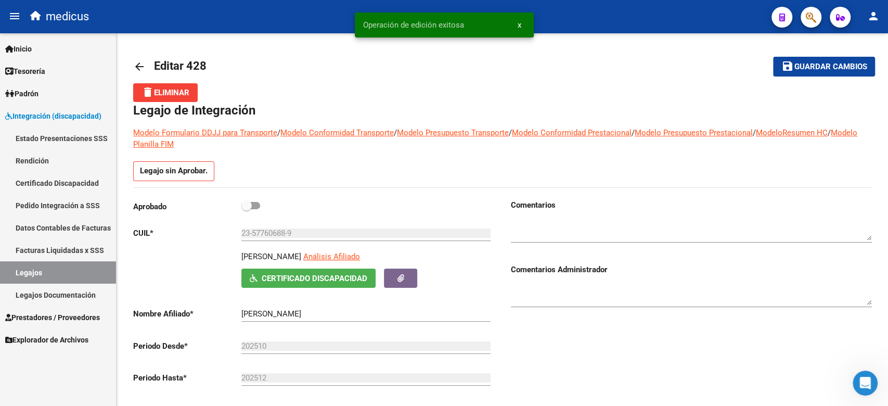
click at [58, 115] on span "Integración (discapacidad)" at bounding box center [53, 115] width 96 height 11
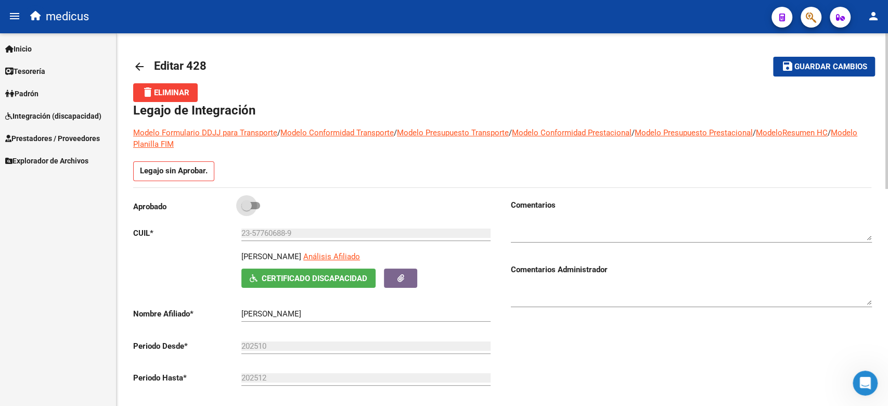
drag, startPoint x: 252, startPoint y: 202, endPoint x: 345, endPoint y: 182, distance: 95.7
click at [252, 202] on span at bounding box center [250, 205] width 19 height 7
click at [247, 209] on input "checkbox" at bounding box center [246, 209] width 1 height 1
checkbox input "true"
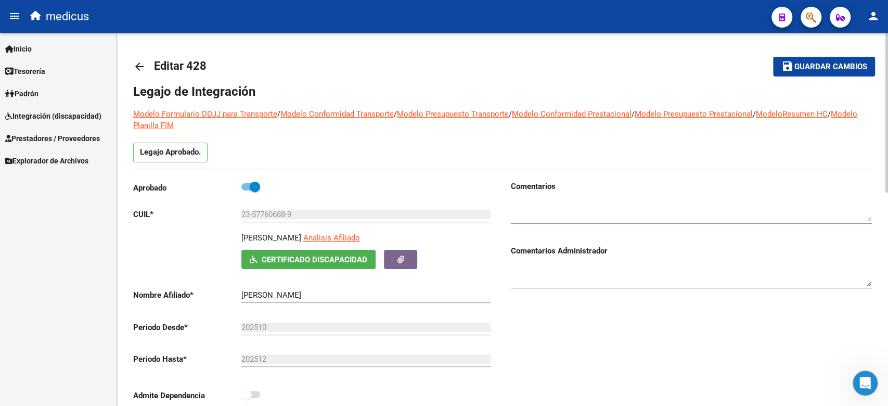
click at [795, 64] on span "Guardar cambios" at bounding box center [830, 66] width 73 height 9
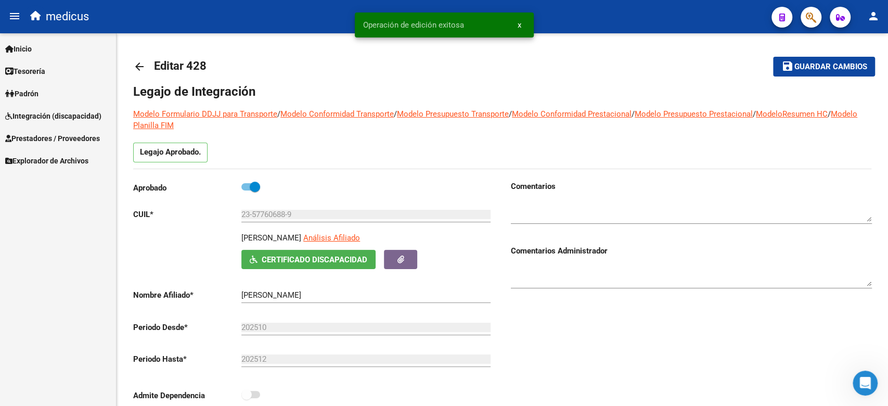
click at [30, 52] on span "Inicio" at bounding box center [18, 48] width 27 height 11
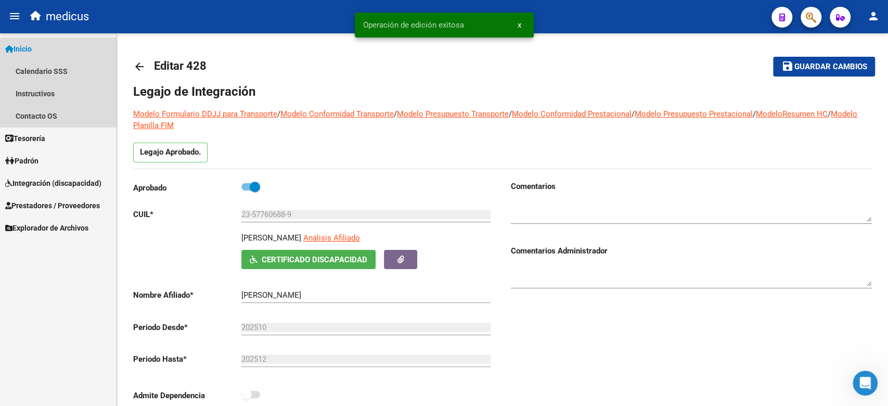
click at [22, 50] on span "Inicio" at bounding box center [18, 48] width 27 height 11
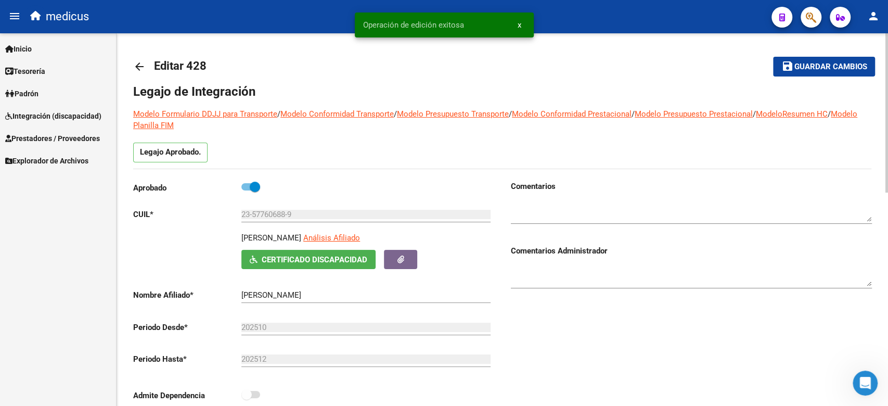
click at [142, 71] on mat-icon "arrow_back" at bounding box center [139, 66] width 12 height 12
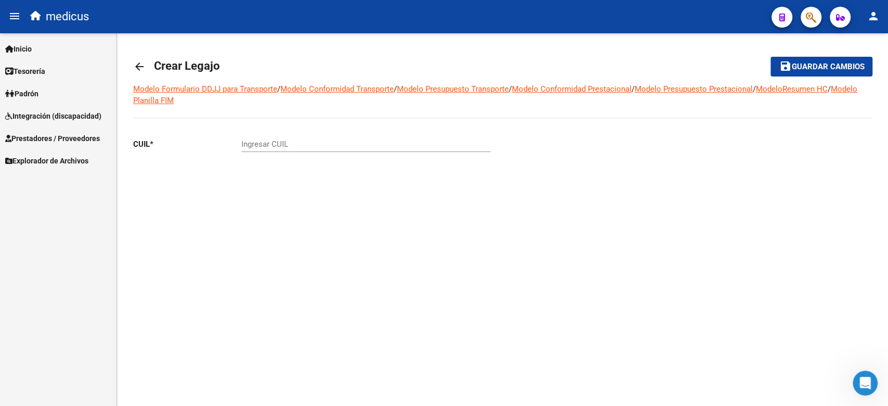
click at [30, 118] on span "Integración (discapacidad)" at bounding box center [53, 115] width 96 height 11
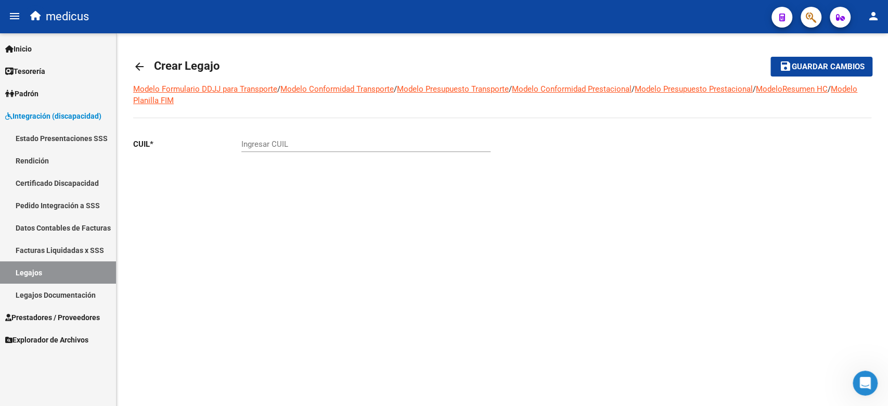
click at [42, 273] on link "Legajos" at bounding box center [58, 272] width 116 height 22
